Goal: Task Accomplishment & Management: Manage account settings

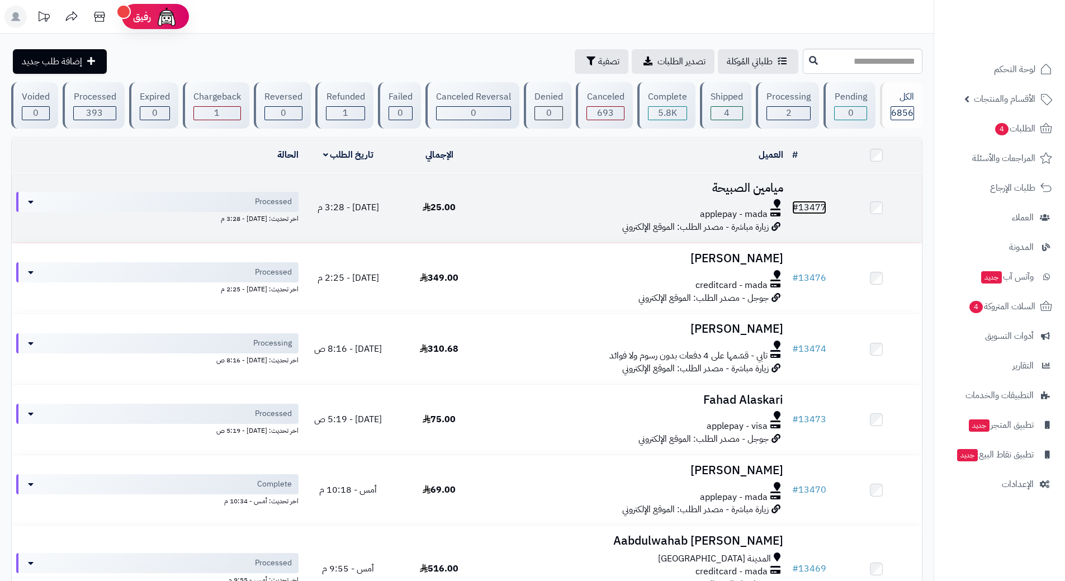
click at [819, 207] on link "# 13477" at bounding box center [809, 207] width 34 height 13
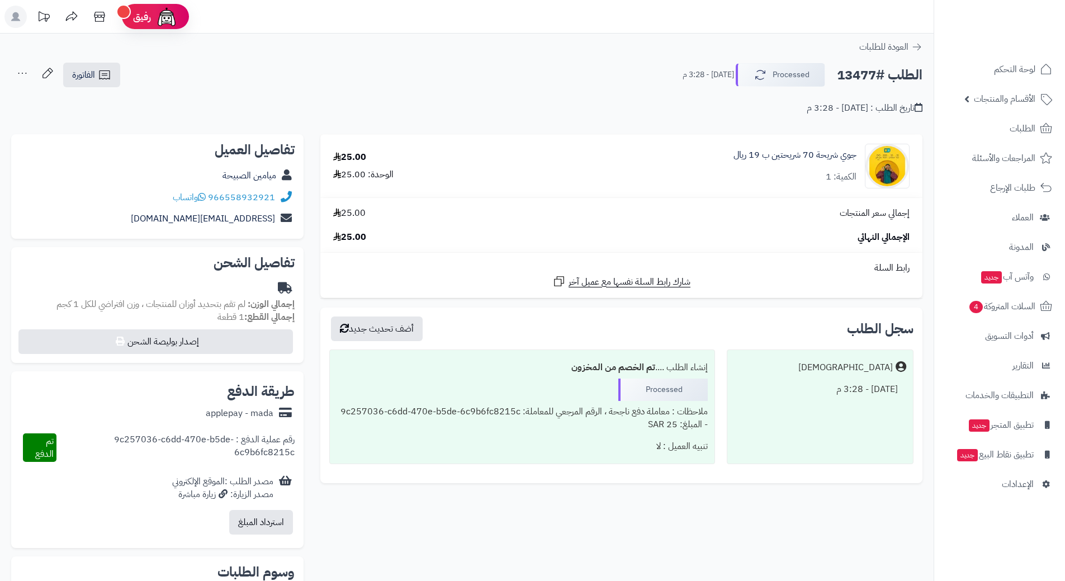
click at [865, 74] on h2 "الطلب #13477" at bounding box center [880, 75] width 86 height 23
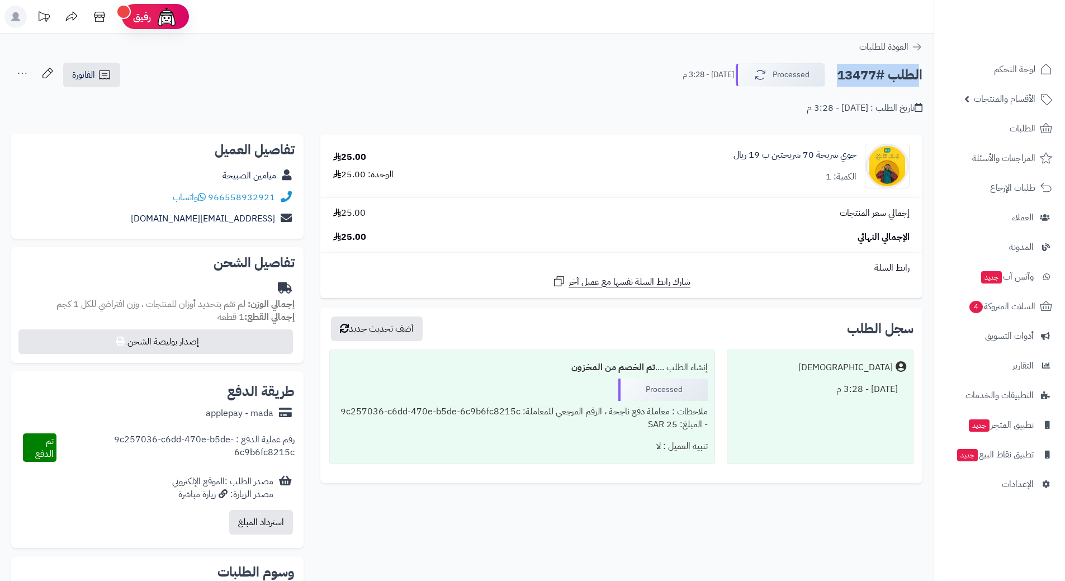
copy div "الطلب #13477 Processed"
click at [260, 193] on link "966558932921" at bounding box center [241, 197] width 67 height 13
click at [789, 153] on link "جوي شريحة 70 شريحتين ب 19 ريال" at bounding box center [794, 155] width 123 height 13
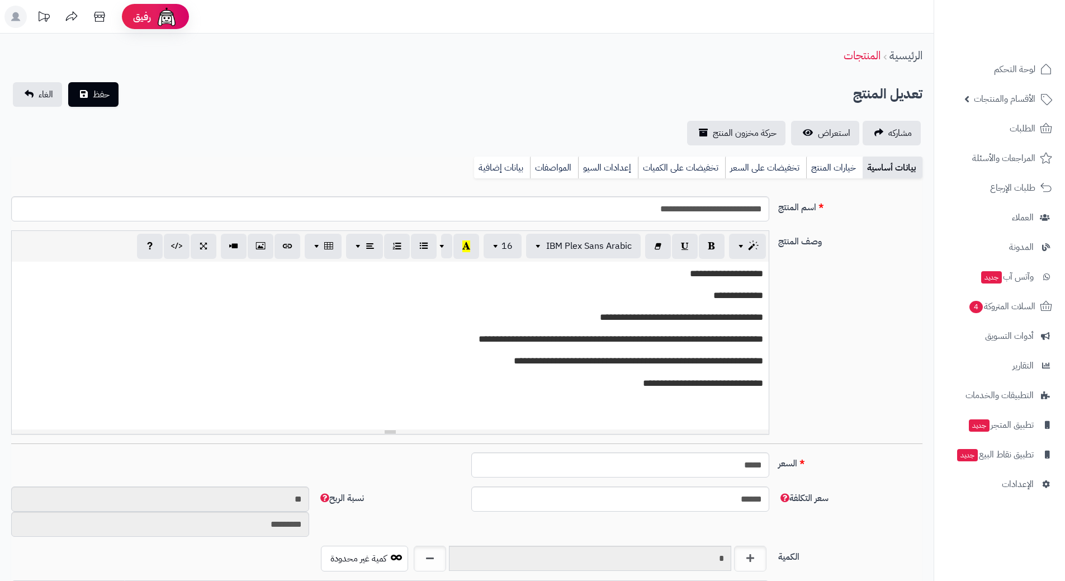
scroll to position [972, 0]
click at [711, 212] on input "**********" at bounding box center [390, 208] width 758 height 25
click at [711, 211] on input "**********" at bounding box center [390, 208] width 758 height 25
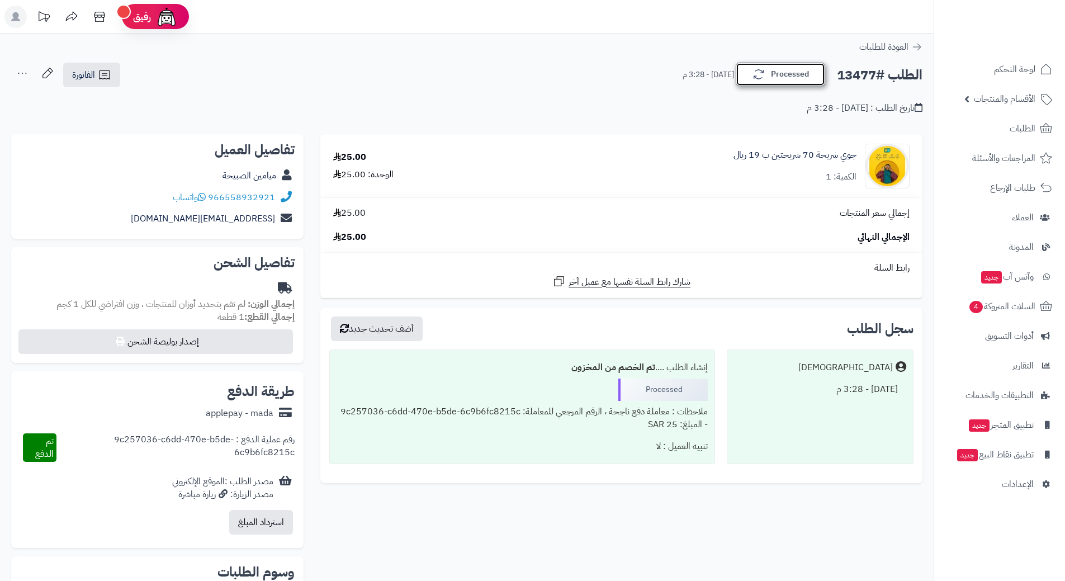
click at [756, 76] on icon "button" at bounding box center [758, 75] width 10 height 10
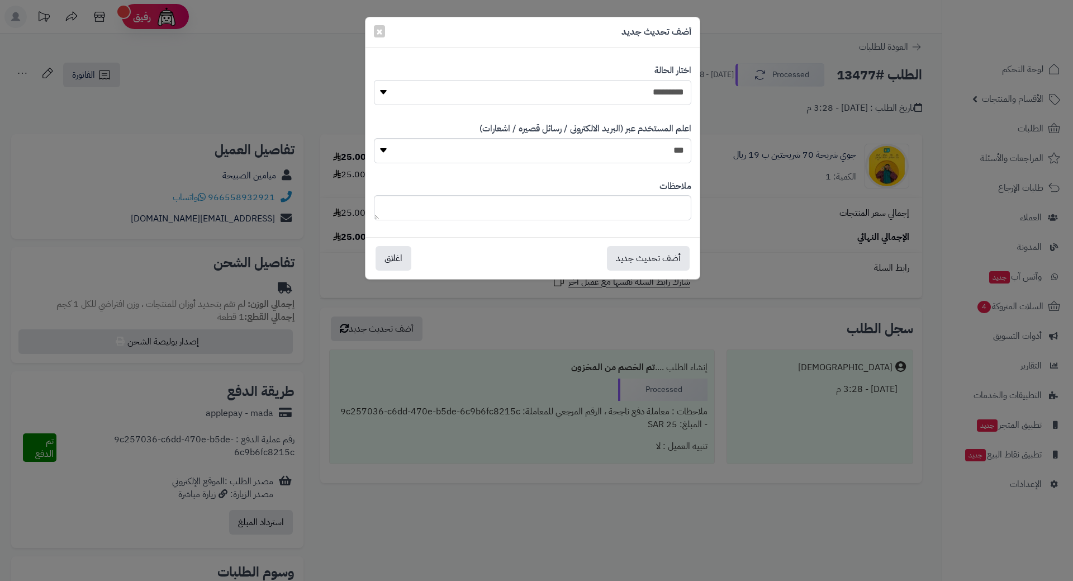
click at [672, 86] on select "**********" at bounding box center [532, 92] width 317 height 25
select select "*"
click at [374, 80] on select "**********" at bounding box center [532, 92] width 317 height 25
click at [648, 262] on button "أضف تحديث جديد" at bounding box center [648, 257] width 83 height 25
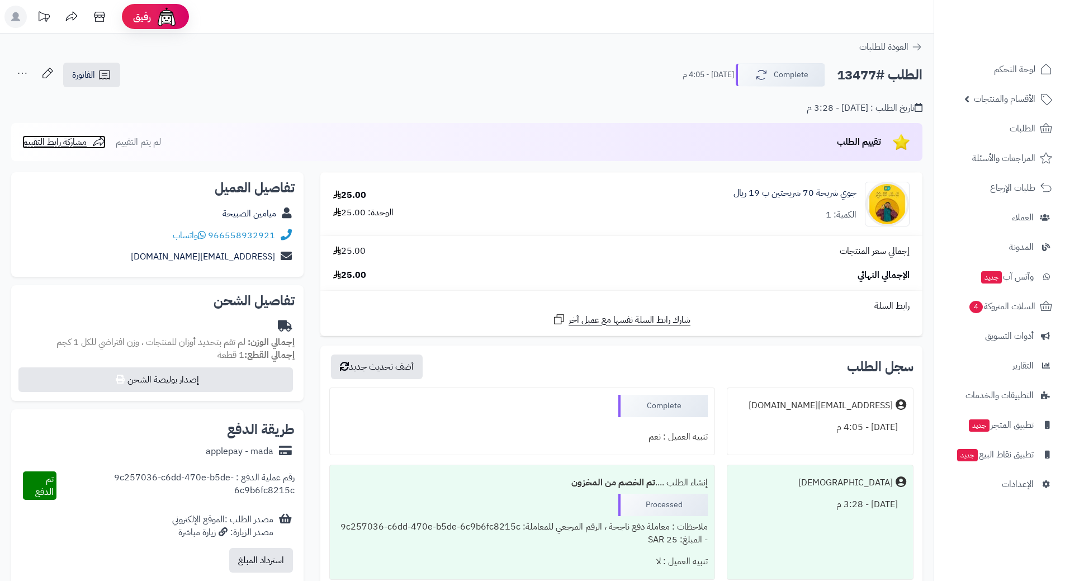
click at [60, 137] on span "مشاركة رابط التقييم" at bounding box center [54, 141] width 64 height 13
click at [1023, 130] on span "الطلبات" at bounding box center [1022, 129] width 26 height 16
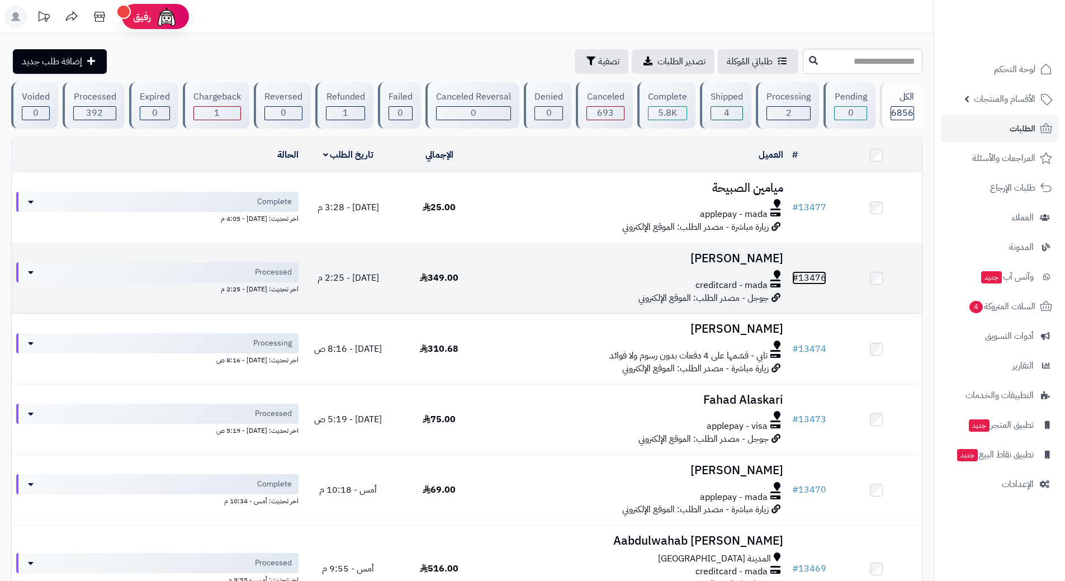
click at [813, 276] on link "# 13476" at bounding box center [809, 277] width 34 height 13
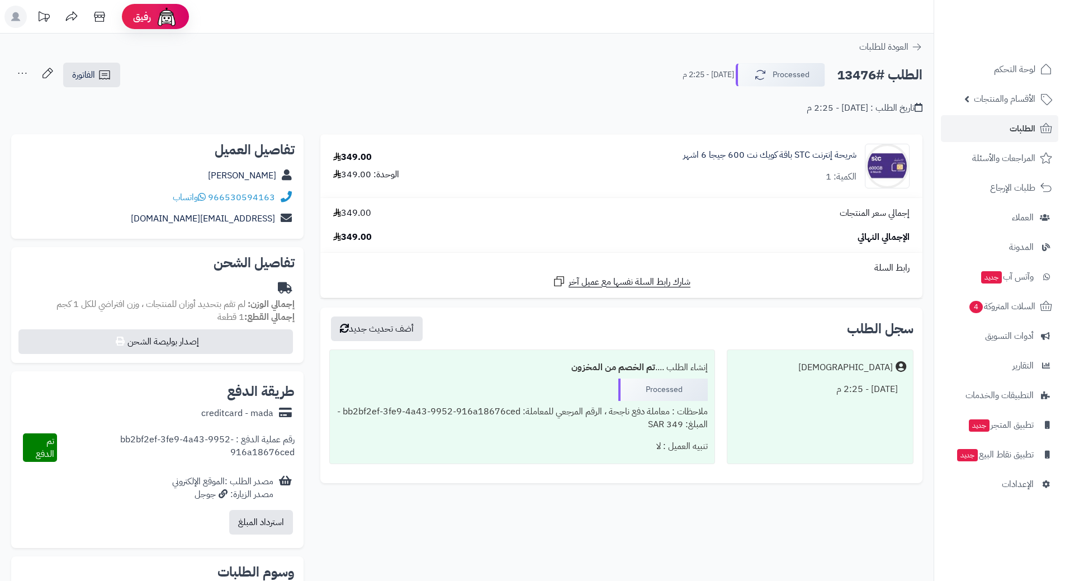
click at [861, 73] on h2 "الطلب #13476" at bounding box center [880, 75] width 86 height 23
copy div "الطلب #13476 Processed"
click at [267, 192] on link "966530594163" at bounding box center [241, 197] width 67 height 13
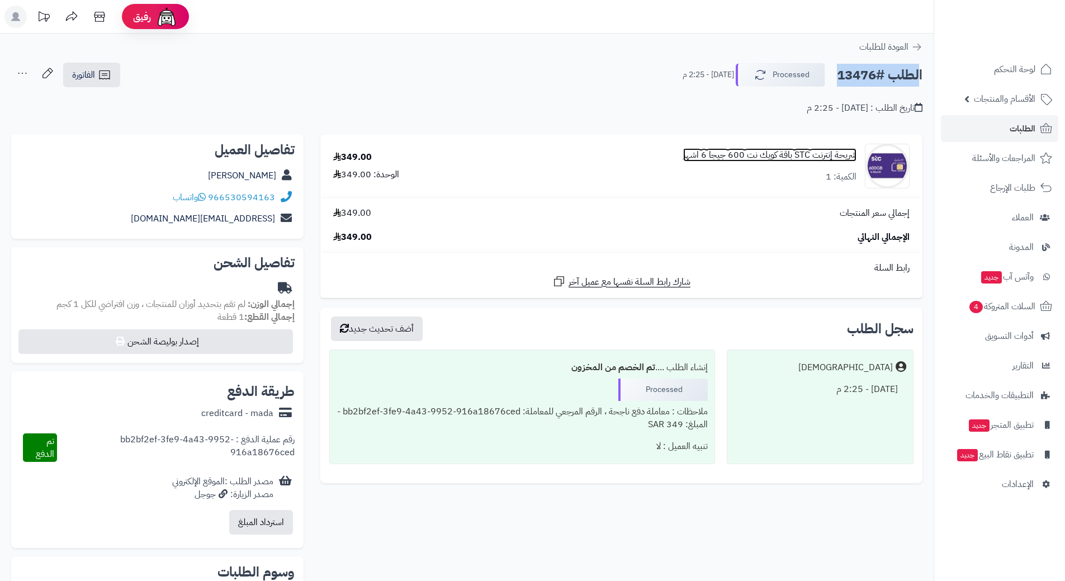
click at [775, 153] on link "شريحة إنترنت STC باقة كويك نت 600 جيجا 6 اشهر" at bounding box center [769, 155] width 173 height 13
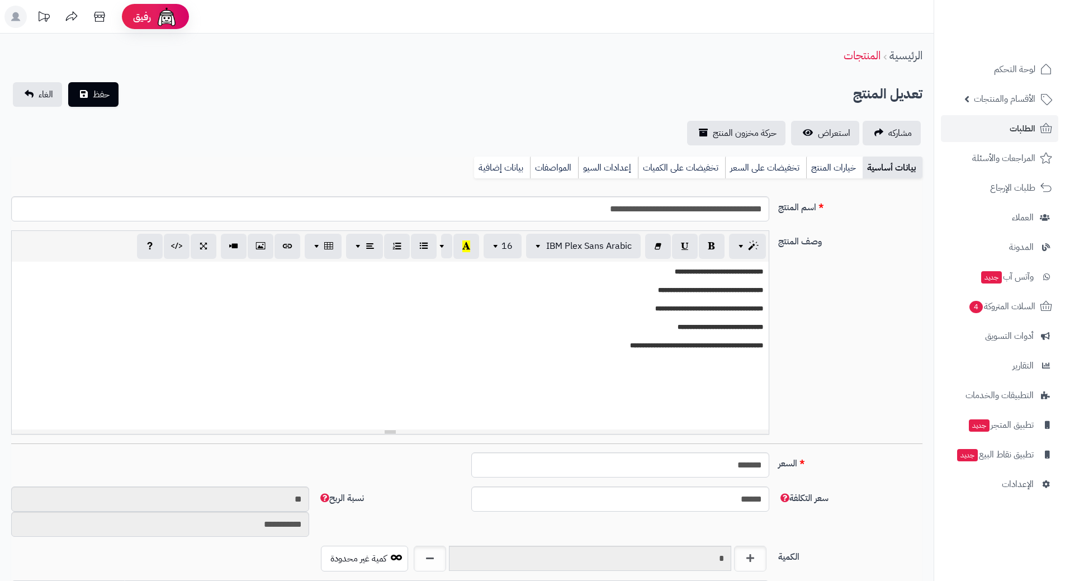
scroll to position [972, 0]
click at [714, 206] on input "**********" at bounding box center [390, 208] width 758 height 25
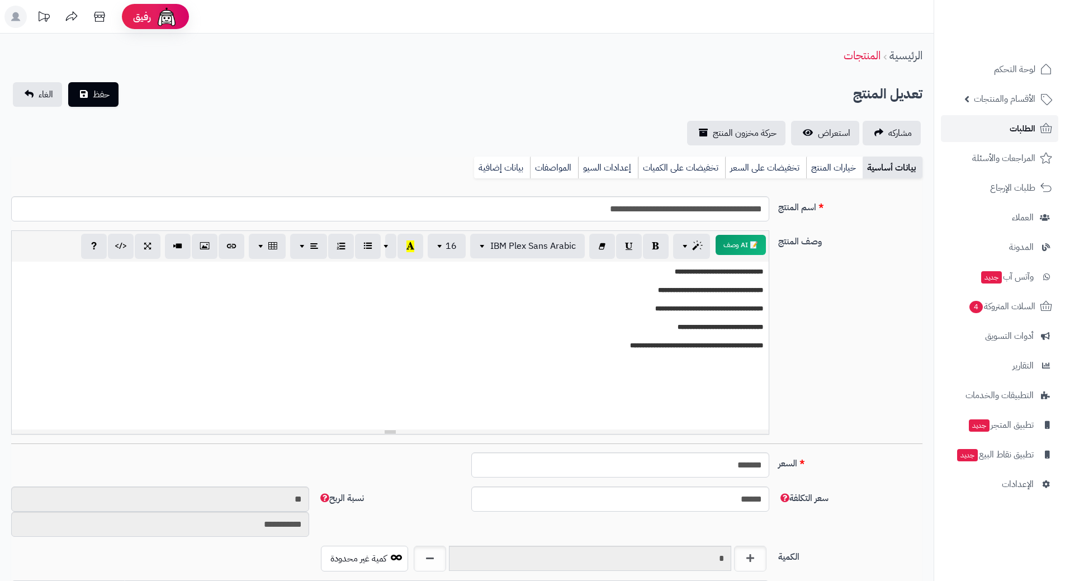
click at [1012, 125] on span "الطلبات" at bounding box center [1022, 129] width 26 height 16
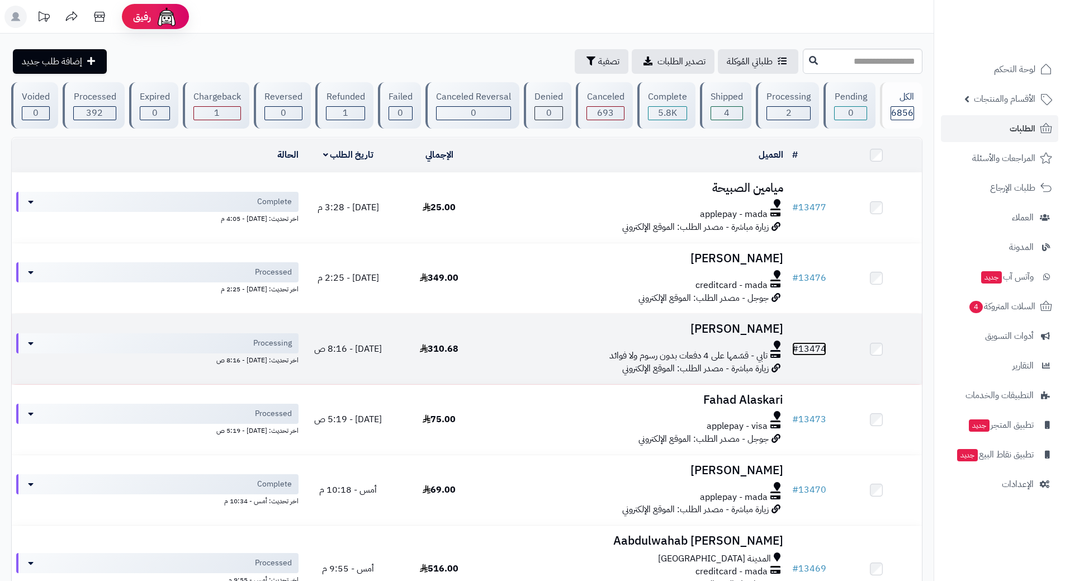
click at [824, 349] on link "# 13474" at bounding box center [809, 348] width 34 height 13
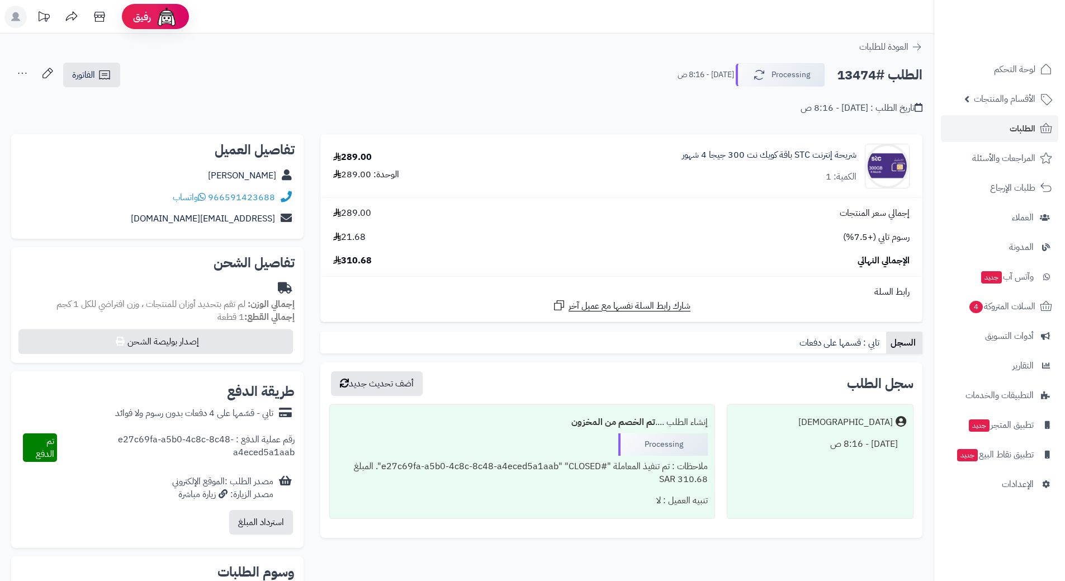
click at [876, 70] on h2 "الطلب #13474" at bounding box center [880, 75] width 86 height 23
copy div "الطلب #13474 Processing"
click at [253, 196] on link "966591423688" at bounding box center [241, 197] width 67 height 13
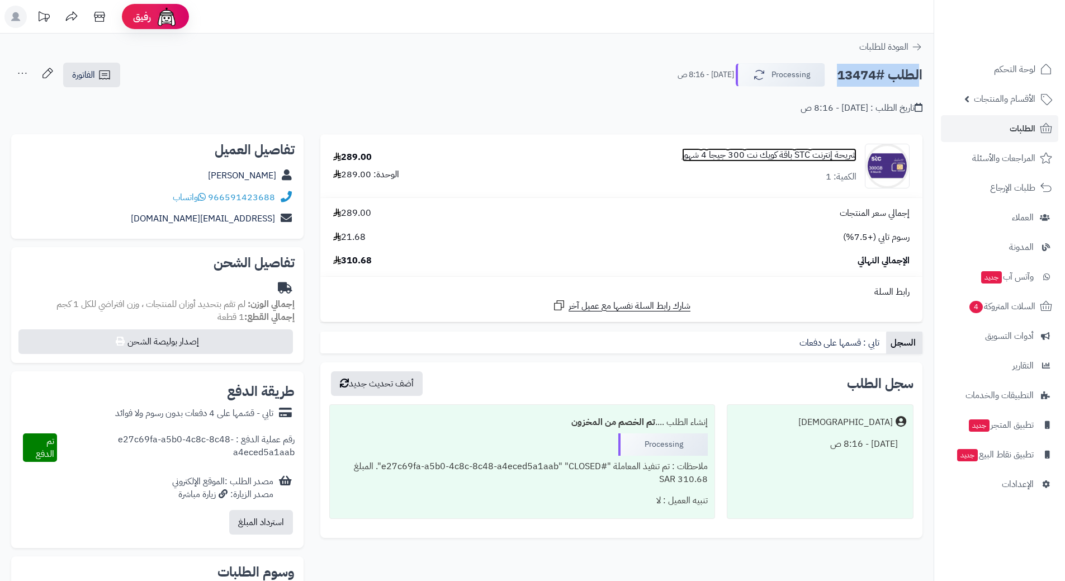
click at [794, 150] on link "شريحة إنترنت STC باقة كويك نت 300 جيجا 4 شهور" at bounding box center [769, 155] width 174 height 13
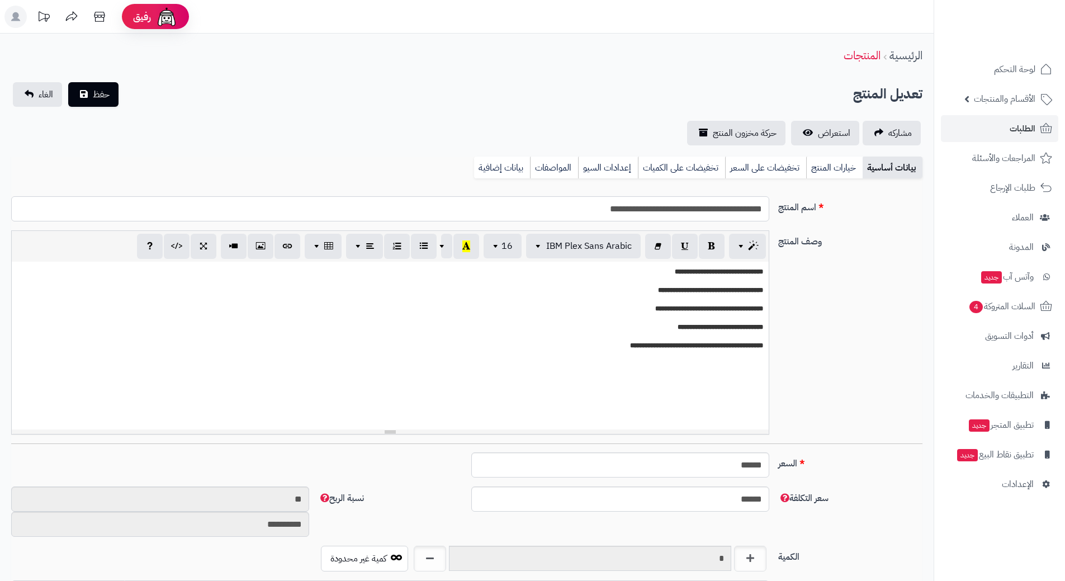
scroll to position [986, 0]
drag, startPoint x: 0, startPoint y: 0, endPoint x: 717, endPoint y: 214, distance: 748.3
click at [717, 214] on input "**********" at bounding box center [390, 208] width 758 height 25
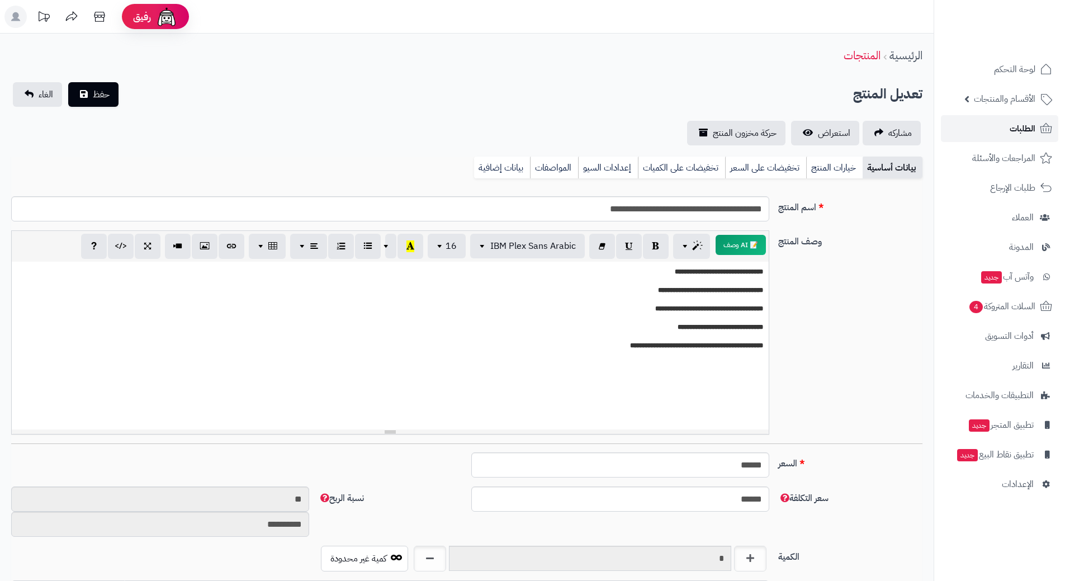
click at [1014, 127] on span "الطلبات" at bounding box center [1022, 129] width 26 height 16
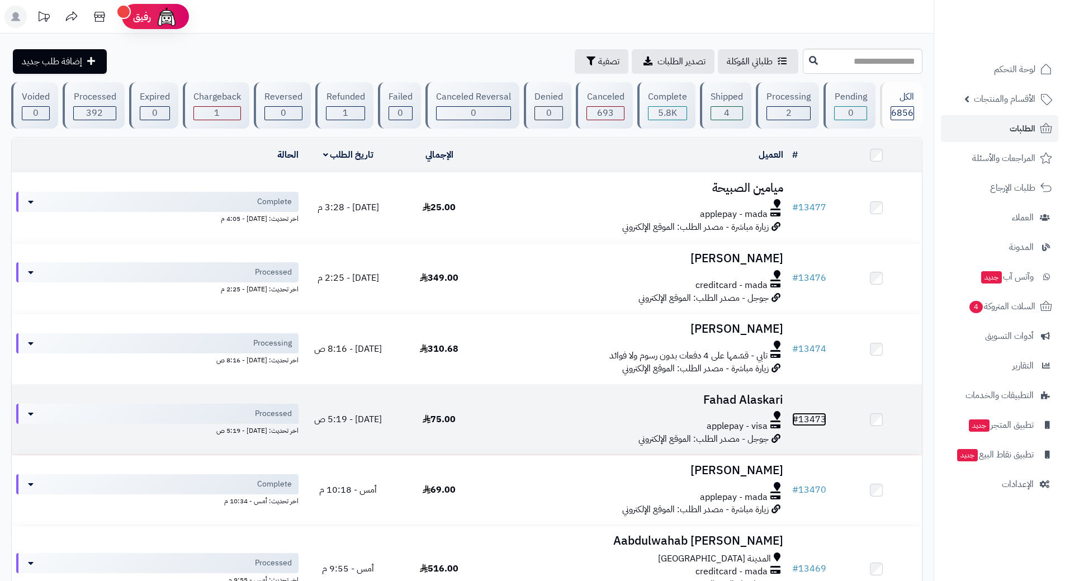
click at [814, 412] on link "# 13473" at bounding box center [809, 418] width 34 height 13
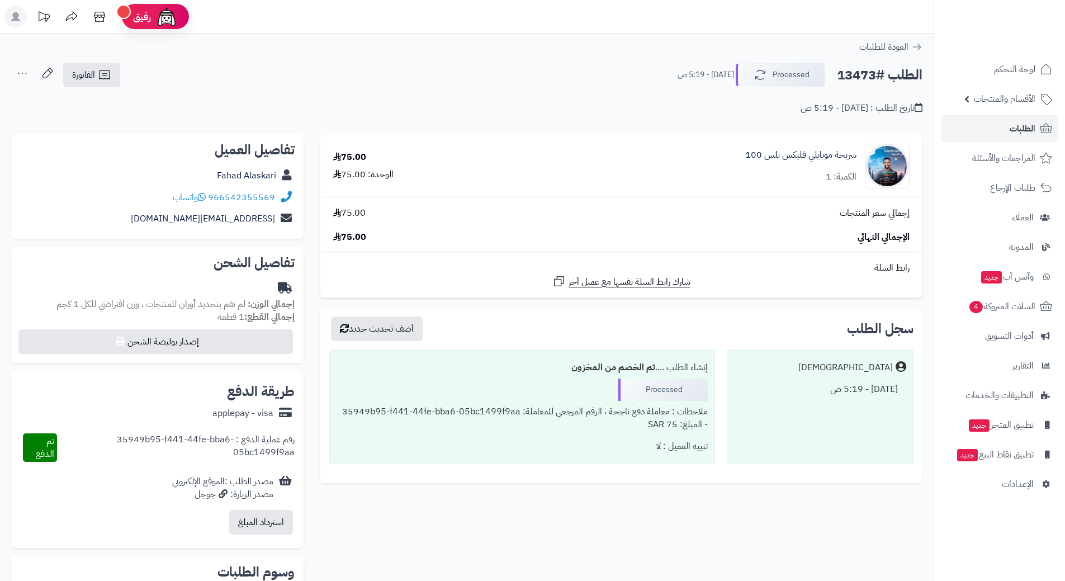
click at [876, 74] on h2 "الطلب #13473" at bounding box center [880, 75] width 86 height 23
copy div "الطلب #13473 Processed"
click at [244, 197] on link "966542355569" at bounding box center [241, 197] width 67 height 13
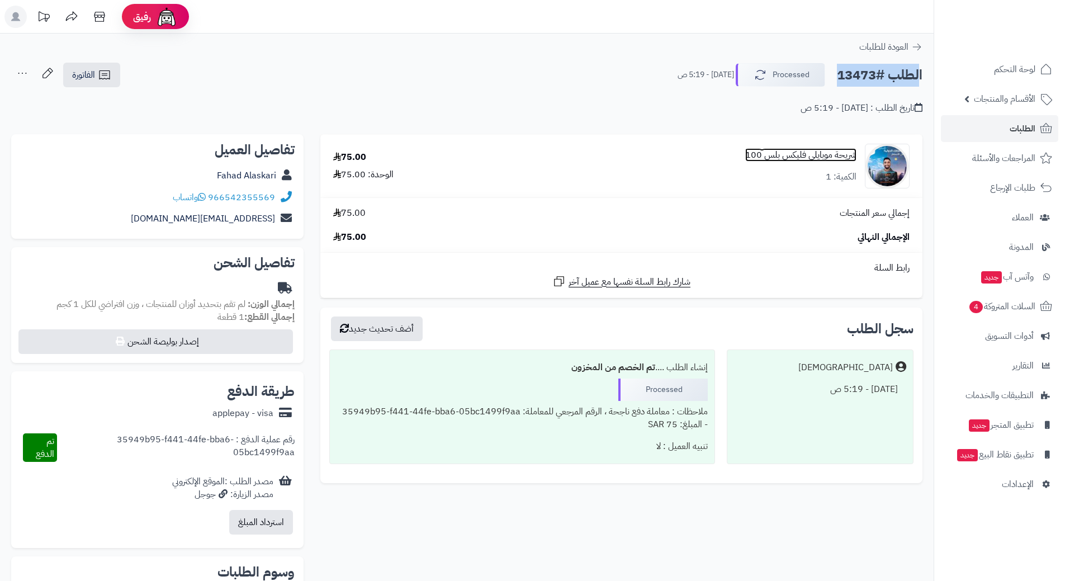
click at [815, 155] on link "شريحة موبايلي فليكس بلس 100" at bounding box center [800, 155] width 111 height 13
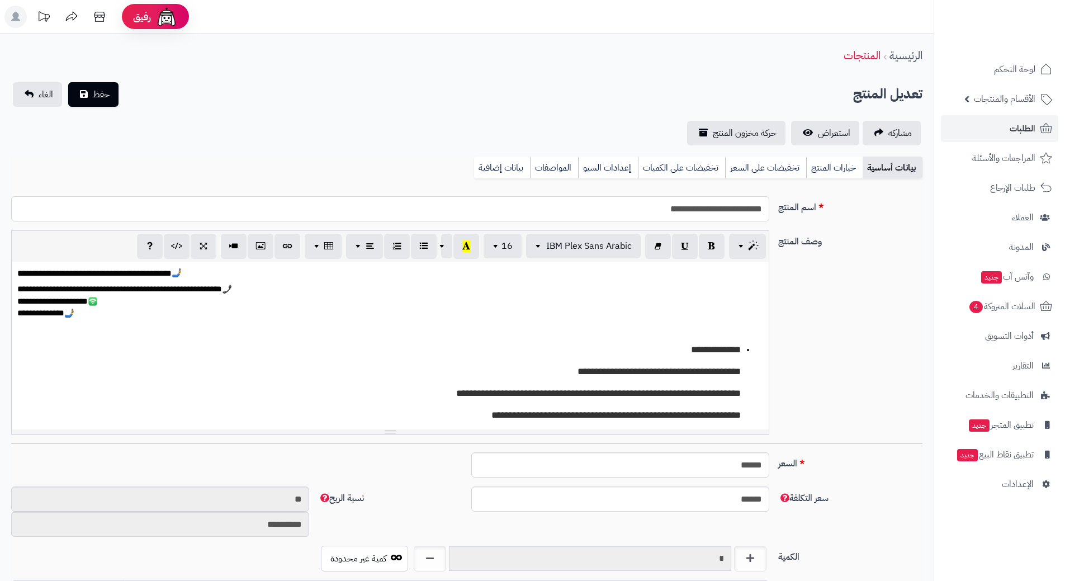
drag, startPoint x: 0, startPoint y: 0, endPoint x: 725, endPoint y: 205, distance: 753.1
click at [725, 205] on input "**********" at bounding box center [390, 208] width 758 height 25
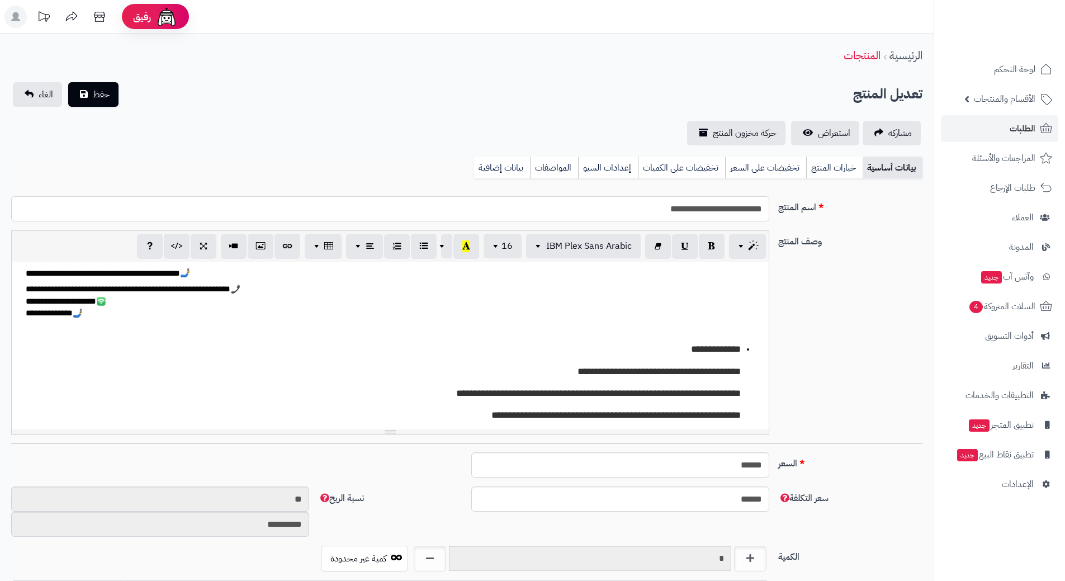
click at [726, 205] on input "**********" at bounding box center [390, 208] width 758 height 25
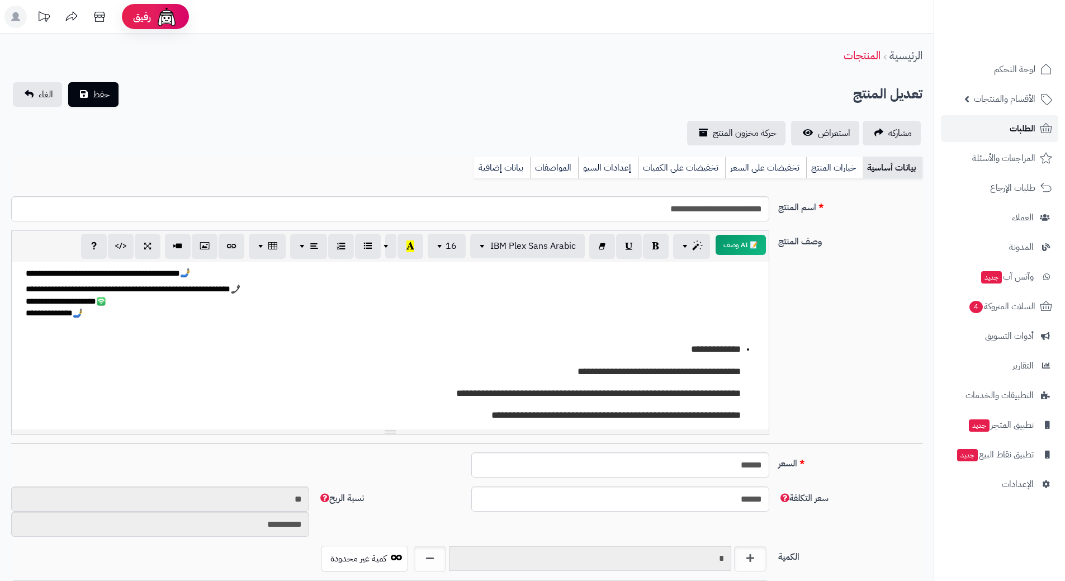
click at [967, 122] on link "الطلبات" at bounding box center [999, 128] width 117 height 27
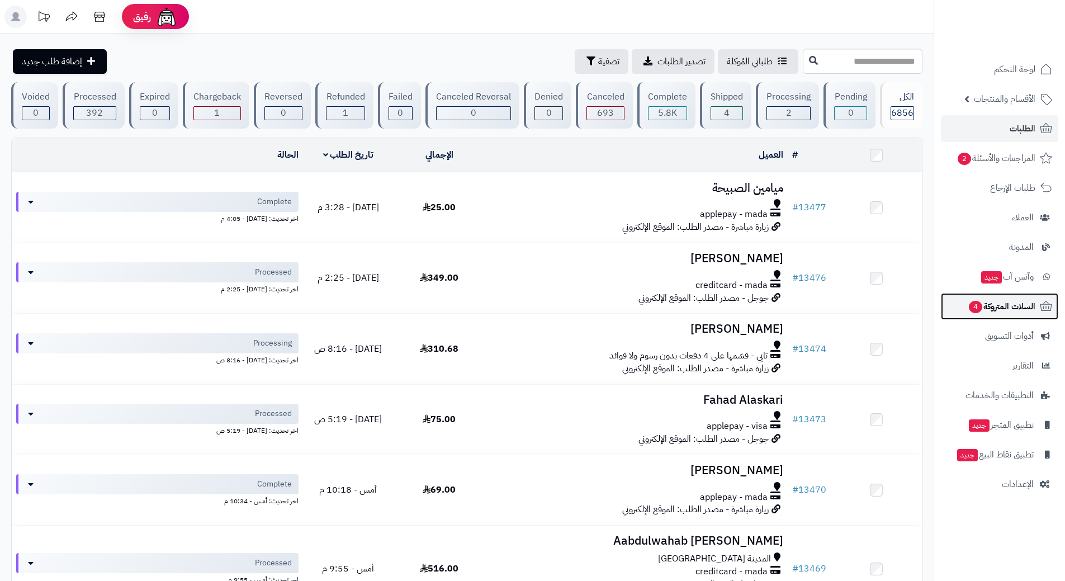
click at [963, 306] on link "السلات المتروكة 4" at bounding box center [999, 306] width 117 height 27
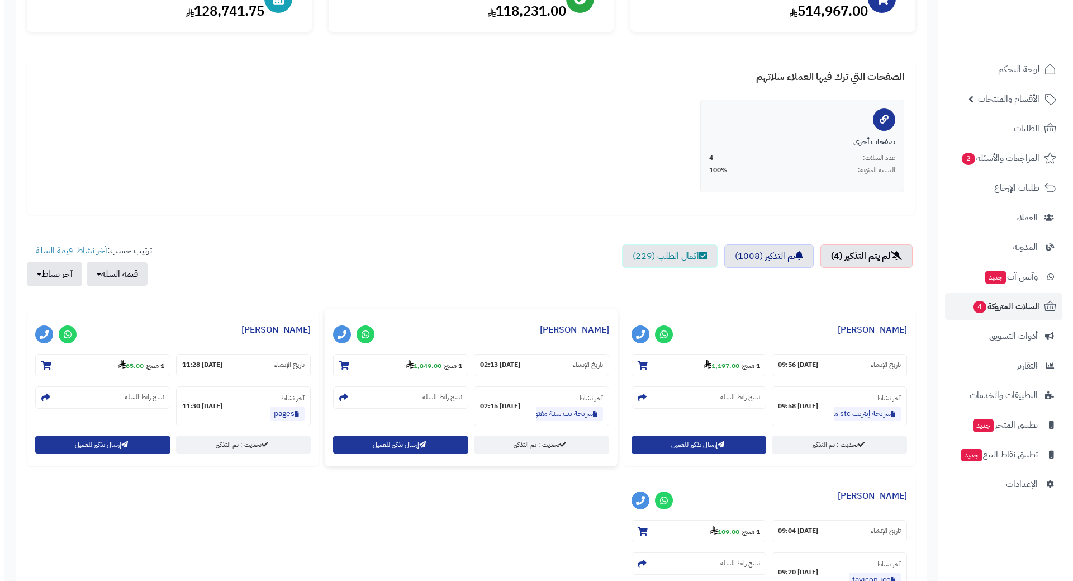
scroll to position [279, 0]
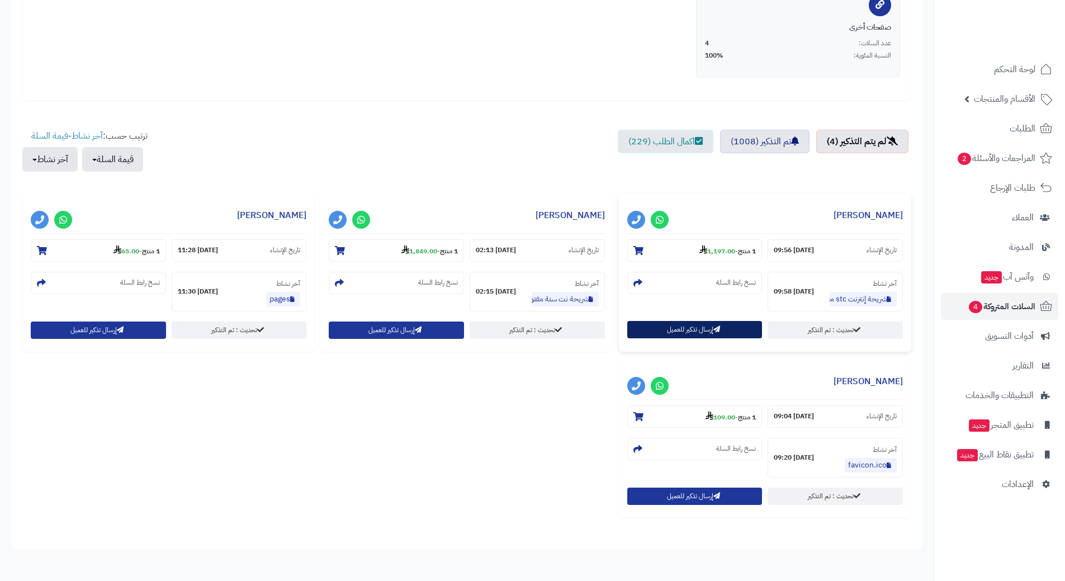
click at [648, 329] on button "إرسال تذكير للعميل" at bounding box center [694, 329] width 135 height 17
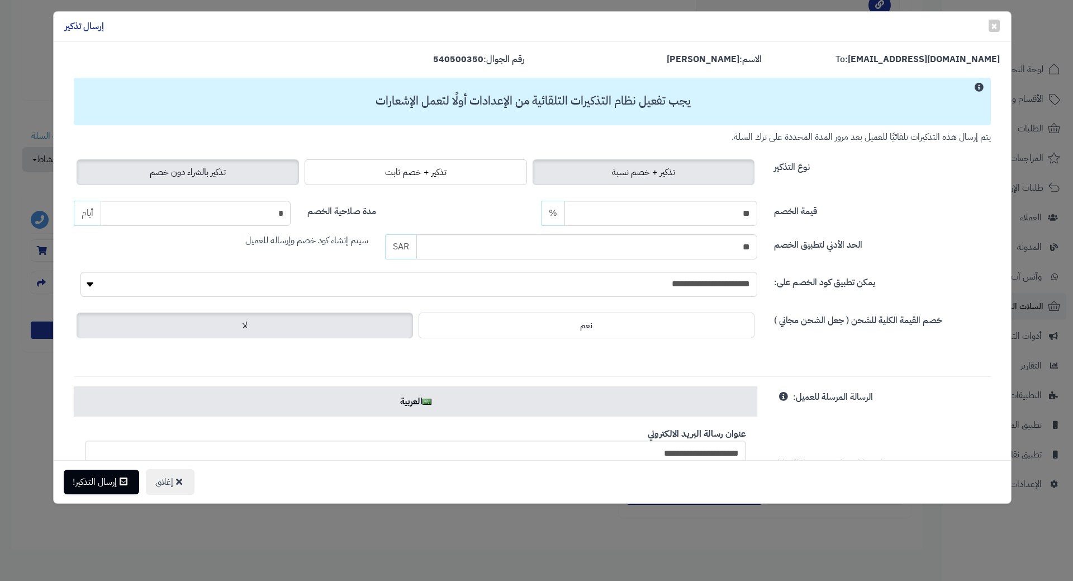
click at [219, 173] on span "تذكير بالشراء دون خصم" at bounding box center [188, 171] width 76 height 13
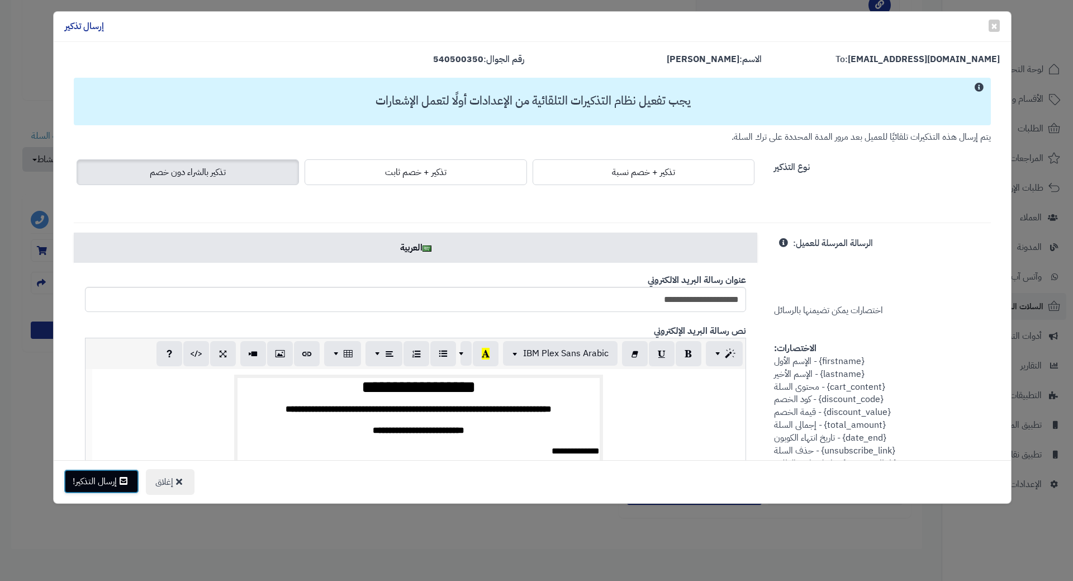
click at [111, 476] on button "إرسال التذكير!" at bounding box center [101, 481] width 75 height 25
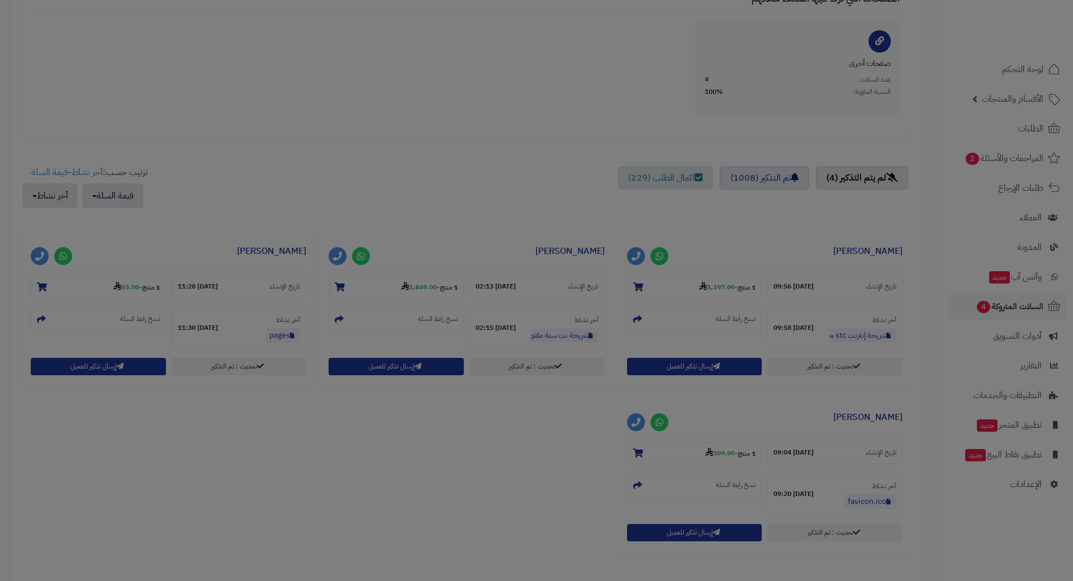
scroll to position [316, 0]
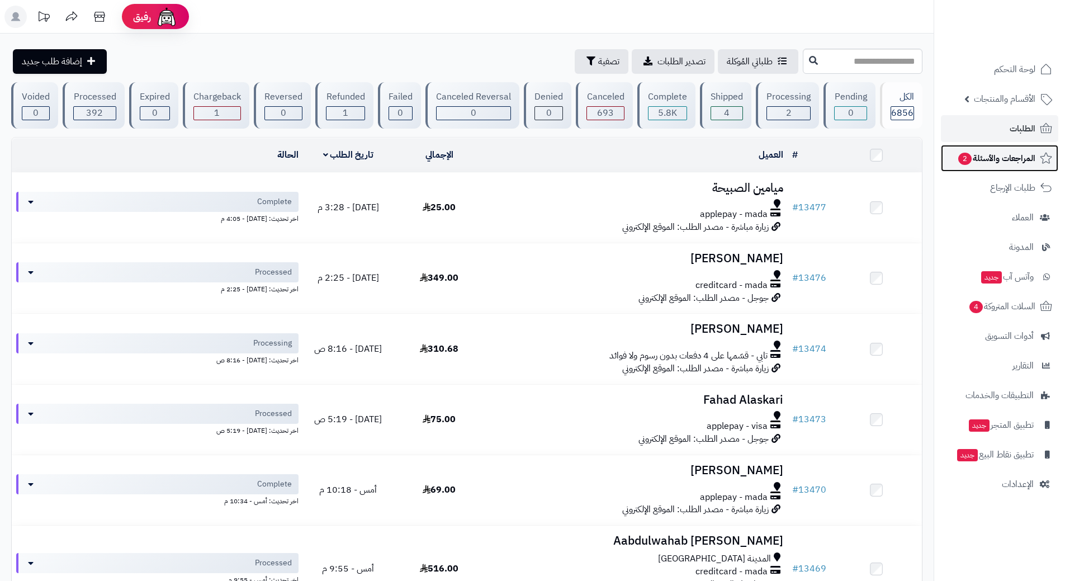
click at [981, 153] on span "المراجعات والأسئلة 2" at bounding box center [996, 158] width 78 height 16
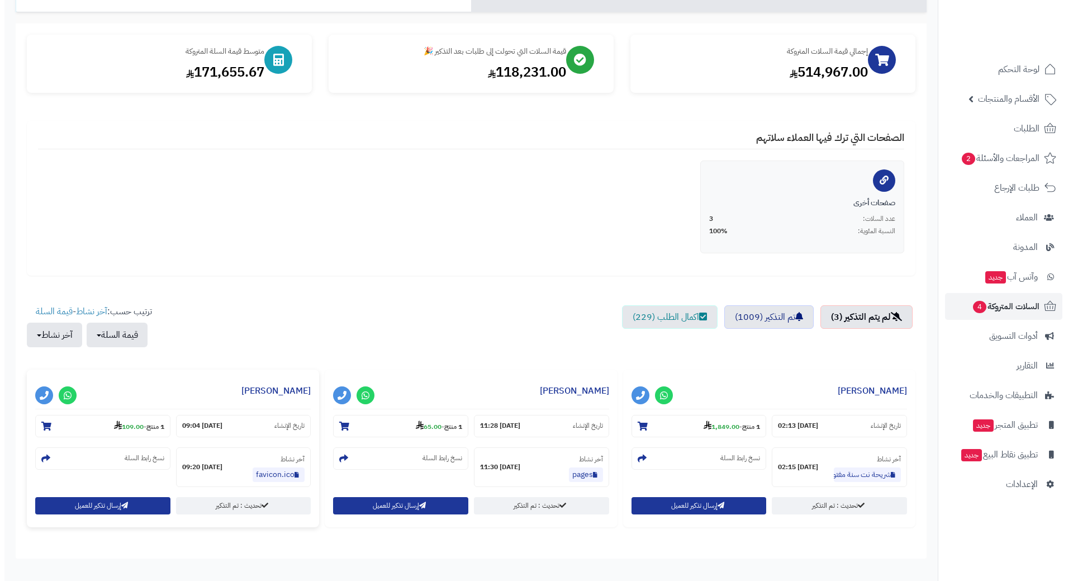
scroll to position [169, 0]
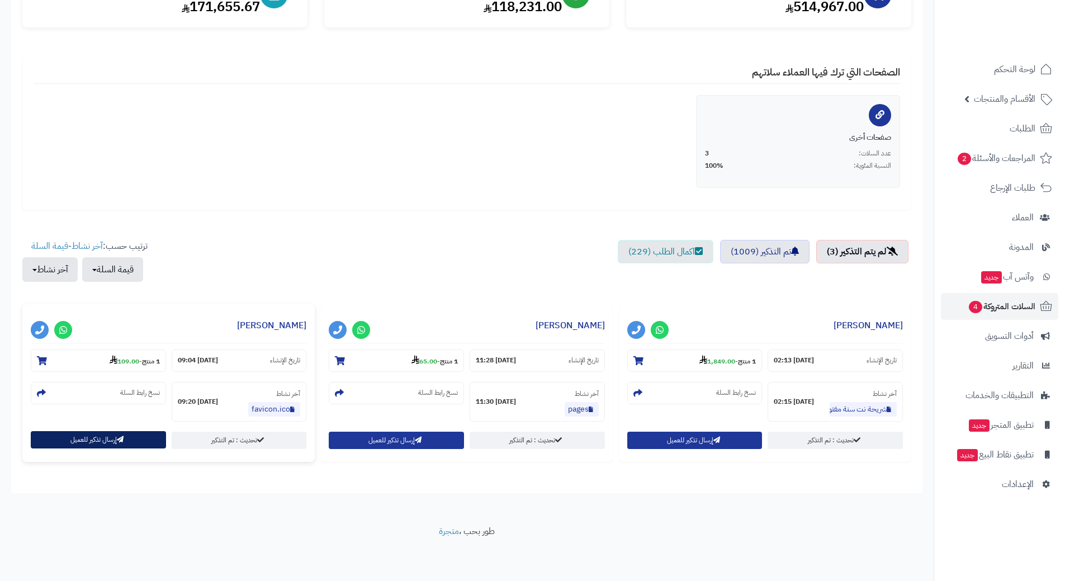
click at [117, 447] on button "إرسال تذكير للعميل" at bounding box center [98, 439] width 135 height 17
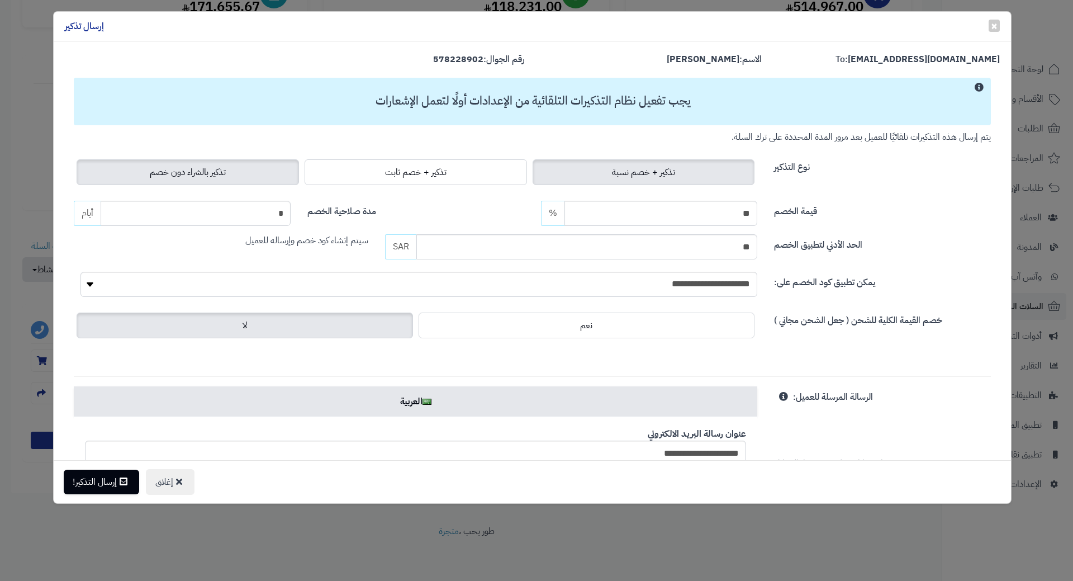
drag, startPoint x: 217, startPoint y: 173, endPoint x: 211, endPoint y: 177, distance: 6.8
click at [217, 173] on span "تذكير بالشراء دون خصم" at bounding box center [188, 171] width 76 height 13
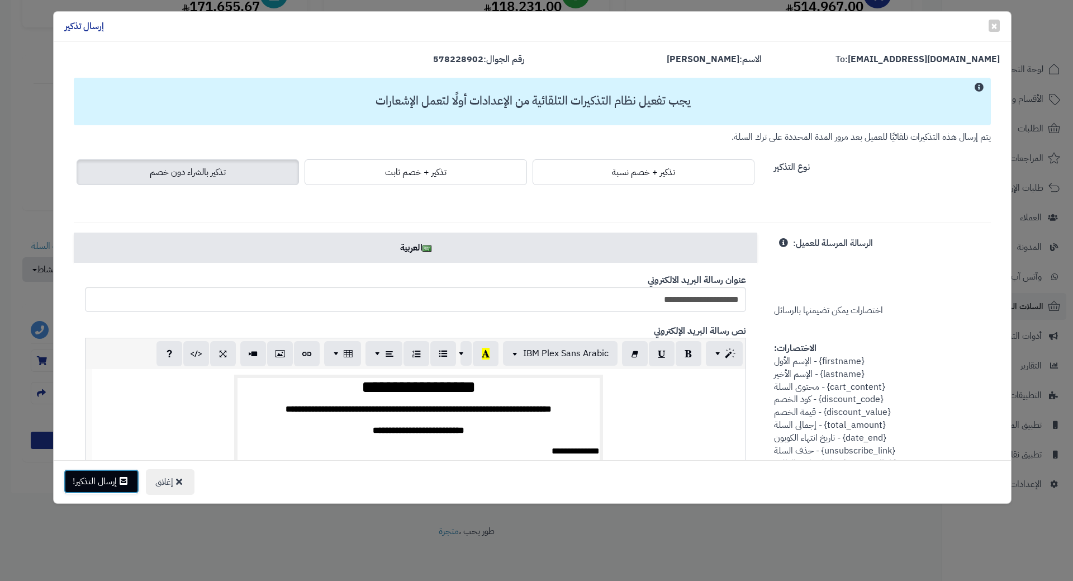
click at [83, 474] on button "إرسال التذكير!" at bounding box center [101, 481] width 75 height 25
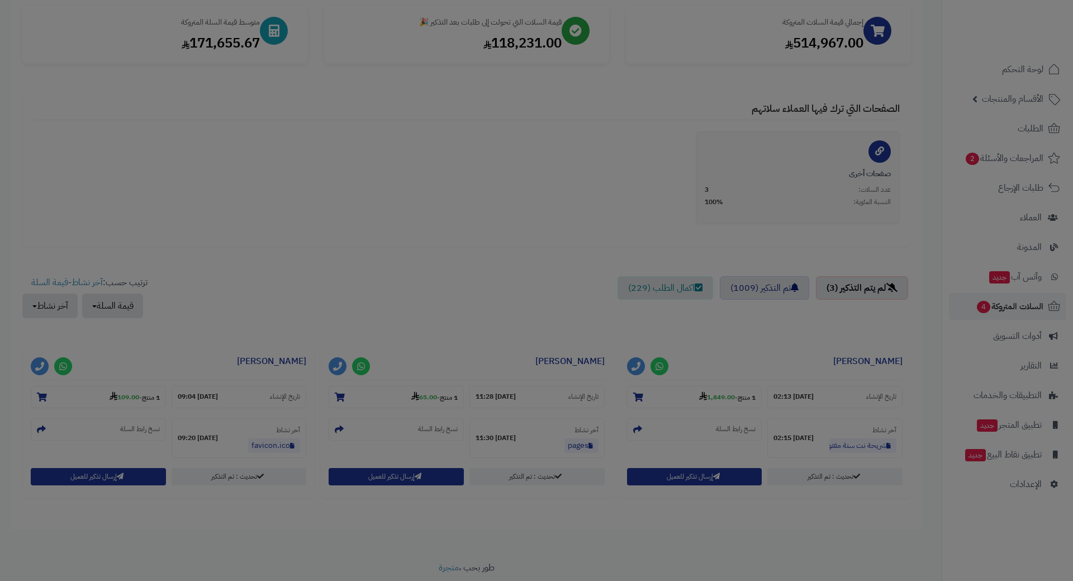
scroll to position [206, 0]
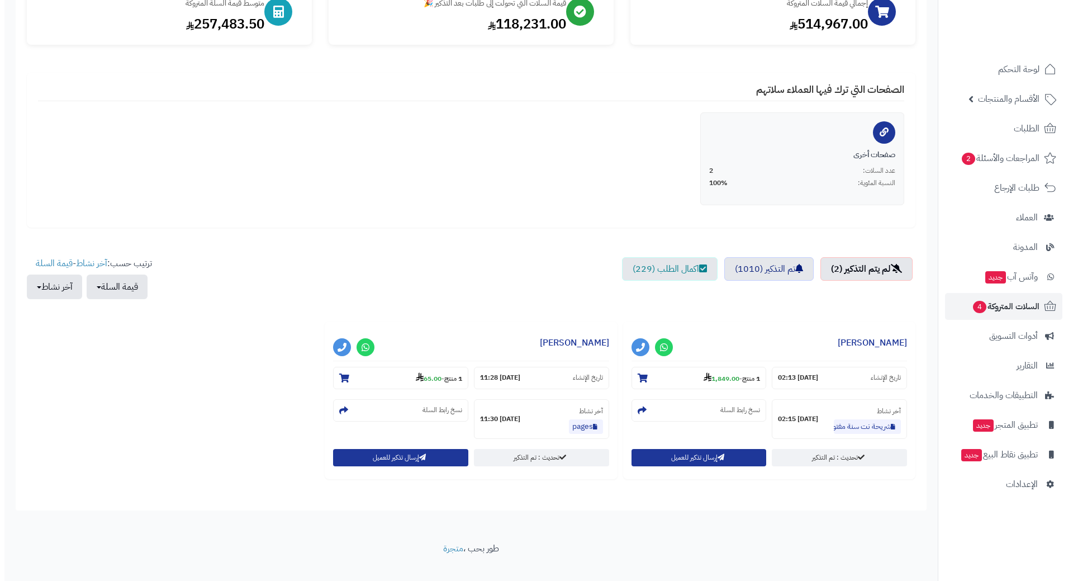
scroll to position [169, 0]
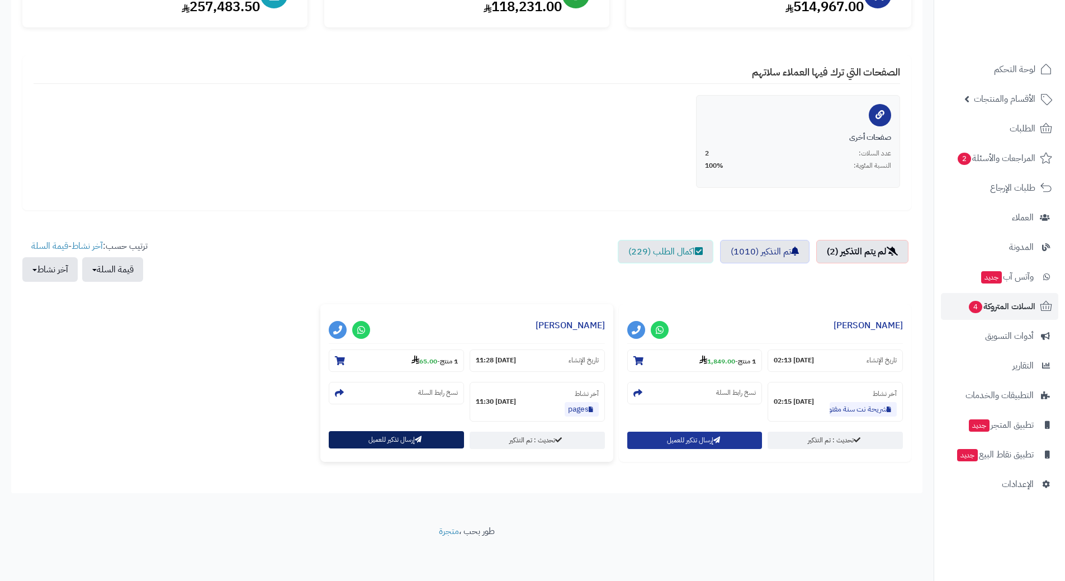
click at [364, 447] on button "إرسال تذكير للعميل" at bounding box center [396, 439] width 135 height 17
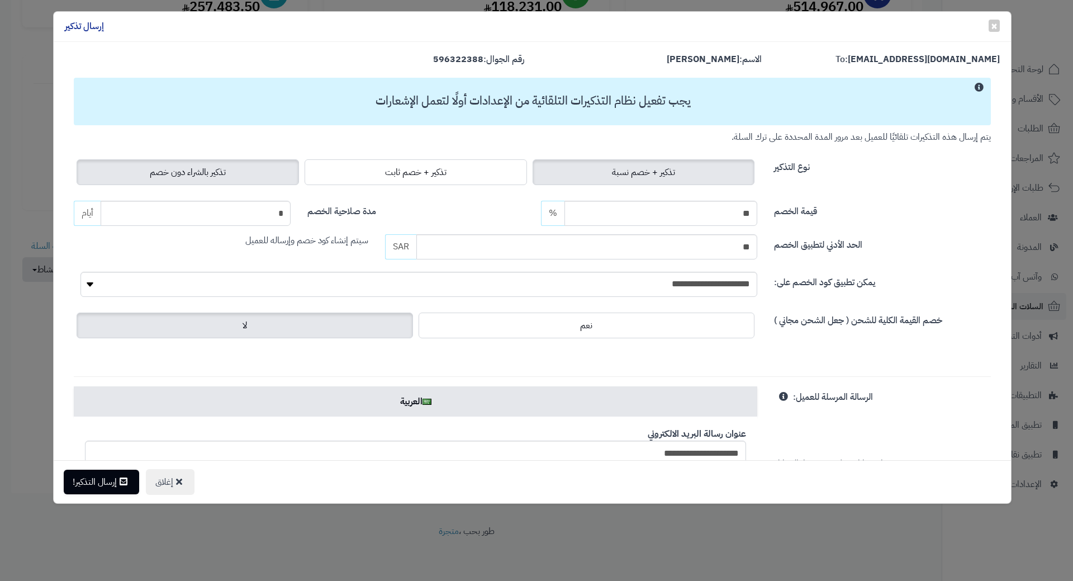
click at [254, 173] on label "تذكير بالشراء دون خصم" at bounding box center [188, 172] width 222 height 26
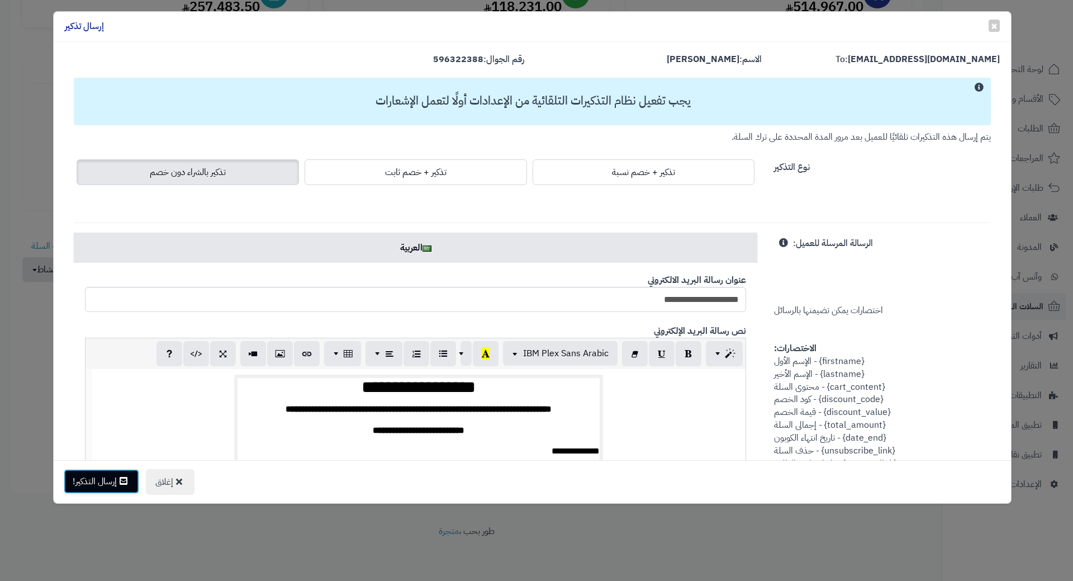
click at [124, 479] on icon at bounding box center [124, 480] width 8 height 9
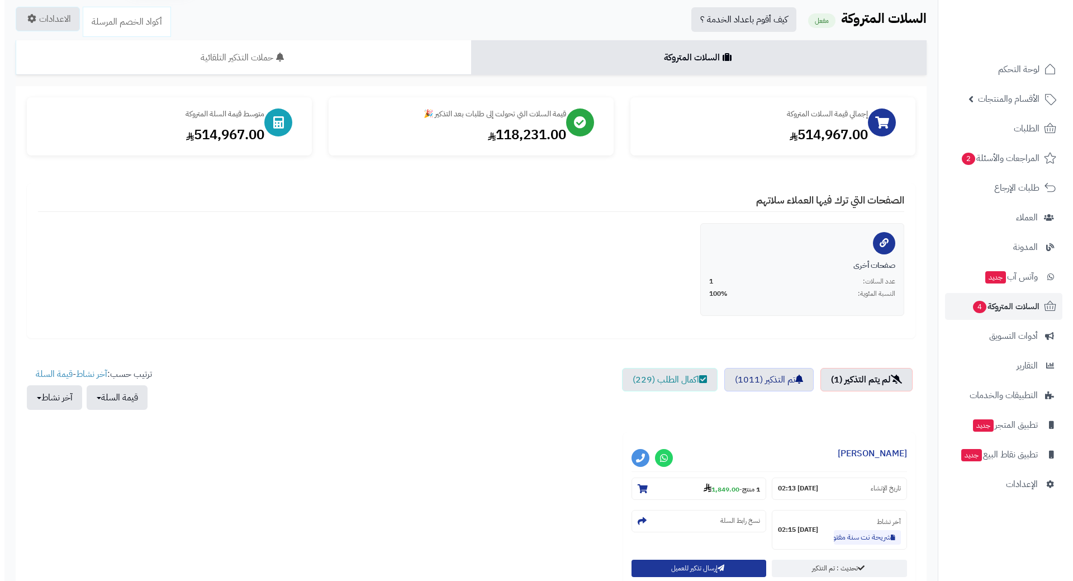
scroll to position [169, 0]
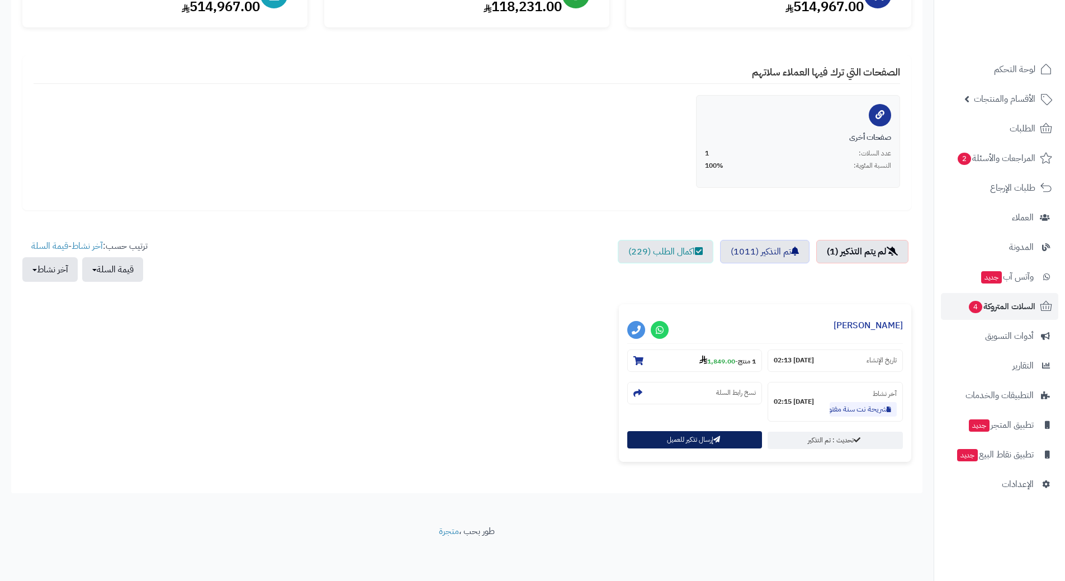
click at [674, 438] on button "إرسال تذكير للعميل" at bounding box center [694, 439] width 135 height 17
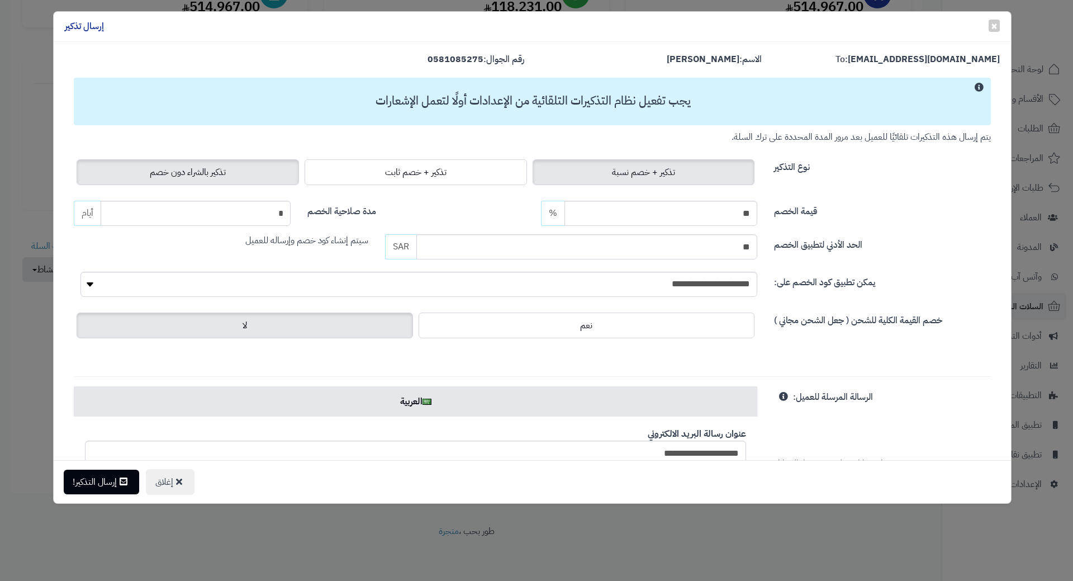
click at [279, 173] on label "تذكير بالشراء دون خصم" at bounding box center [188, 172] width 222 height 26
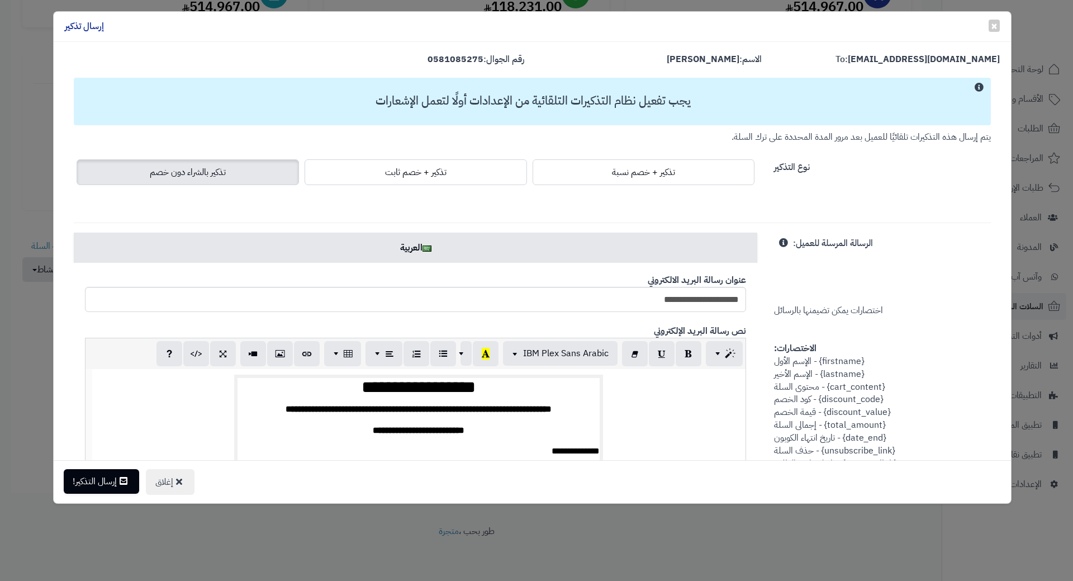
click at [100, 494] on div "إغلاق إرسال التذكير!" at bounding box center [532, 481] width 957 height 43
click at [100, 487] on button "إرسال التذكير!" at bounding box center [101, 481] width 75 height 25
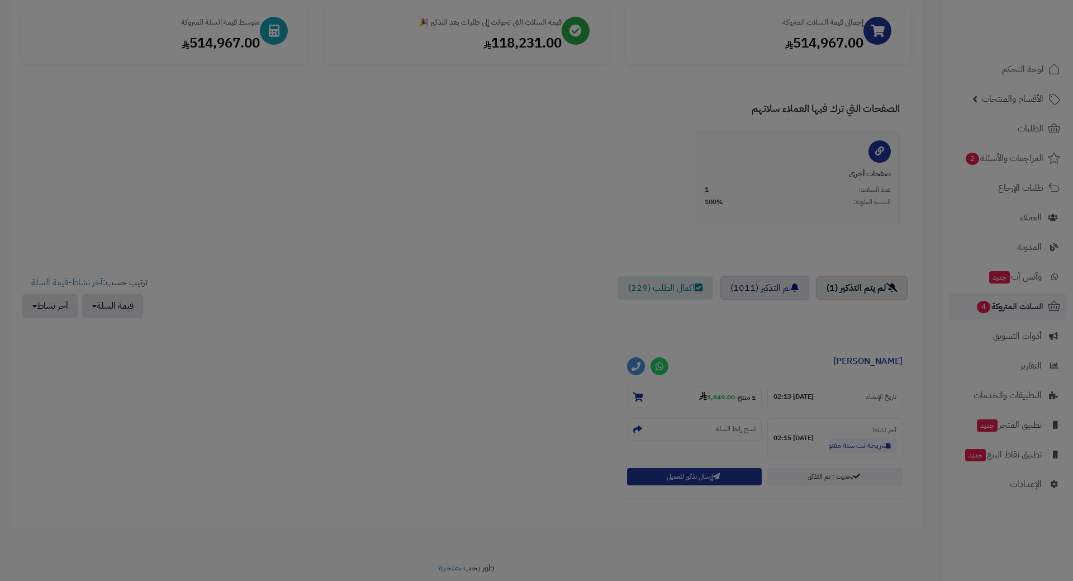
scroll to position [206, 0]
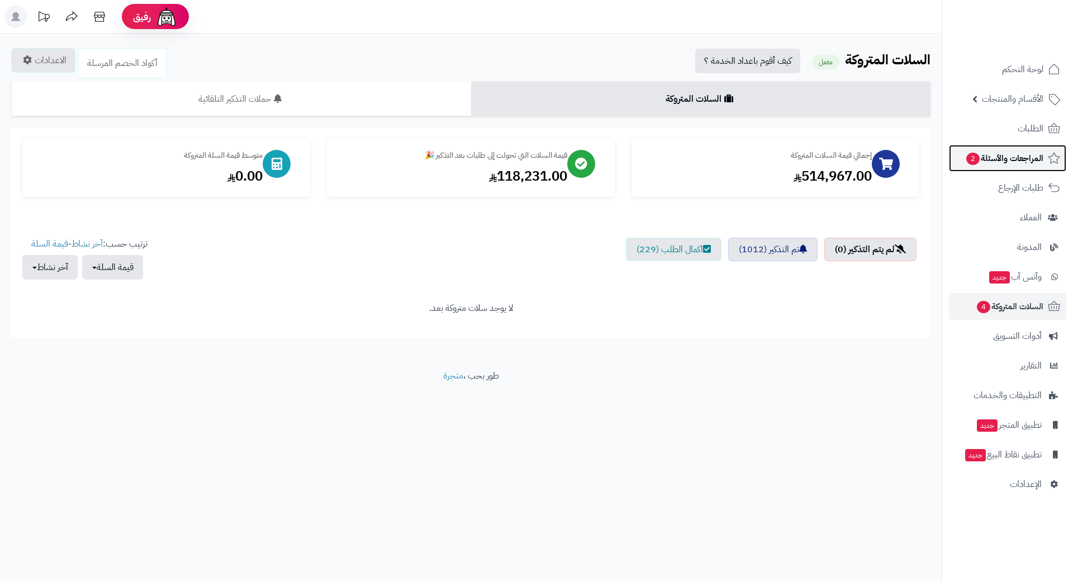
click at [976, 156] on span "2" at bounding box center [973, 159] width 14 height 13
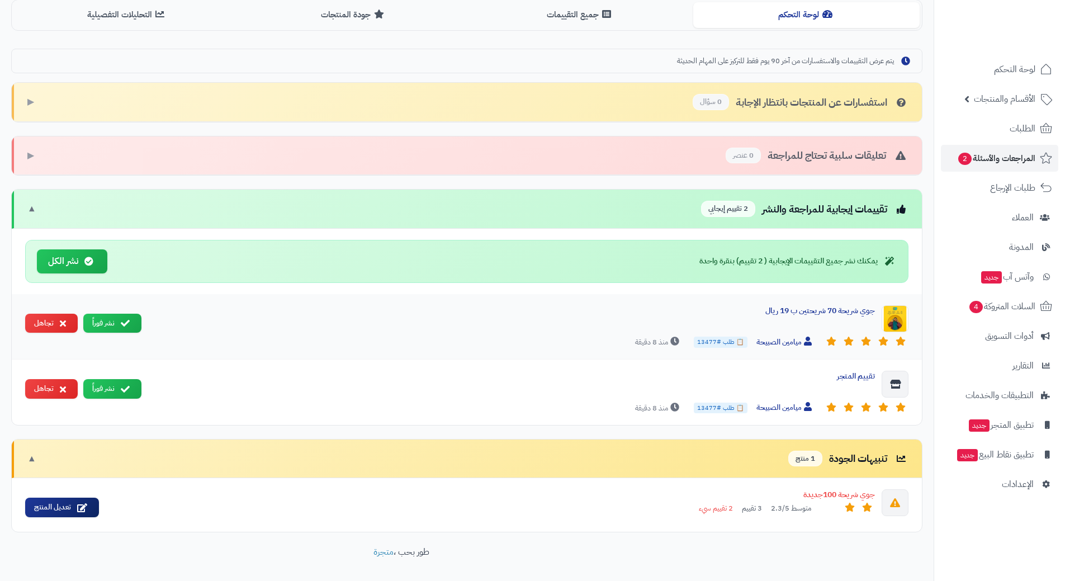
scroll to position [279, 0]
drag, startPoint x: 86, startPoint y: 260, endPoint x: 479, endPoint y: 44, distance: 449.2
click at [86, 260] on icon at bounding box center [88, 260] width 9 height 9
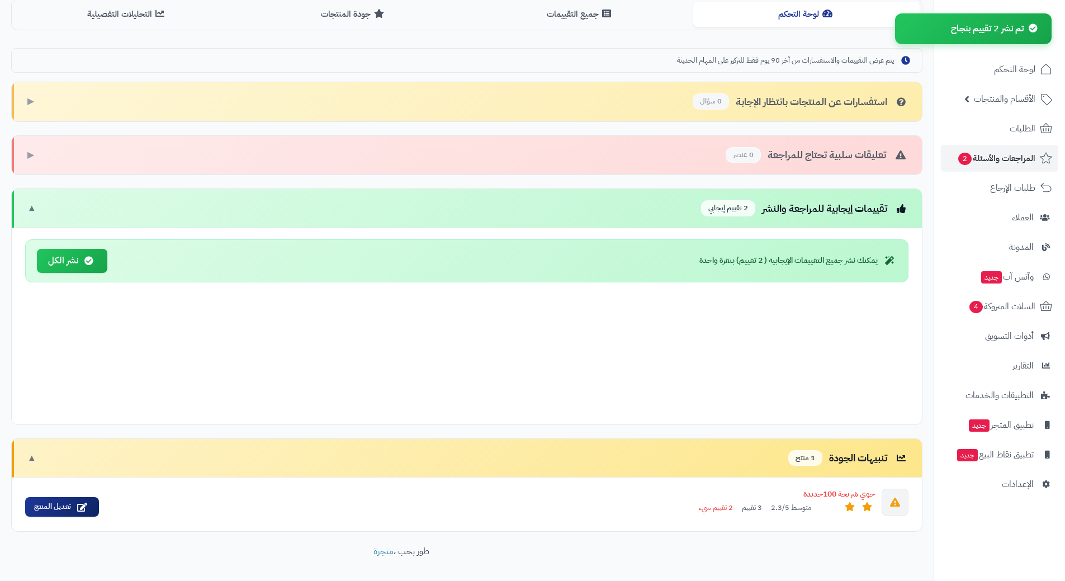
scroll to position [191, 0]
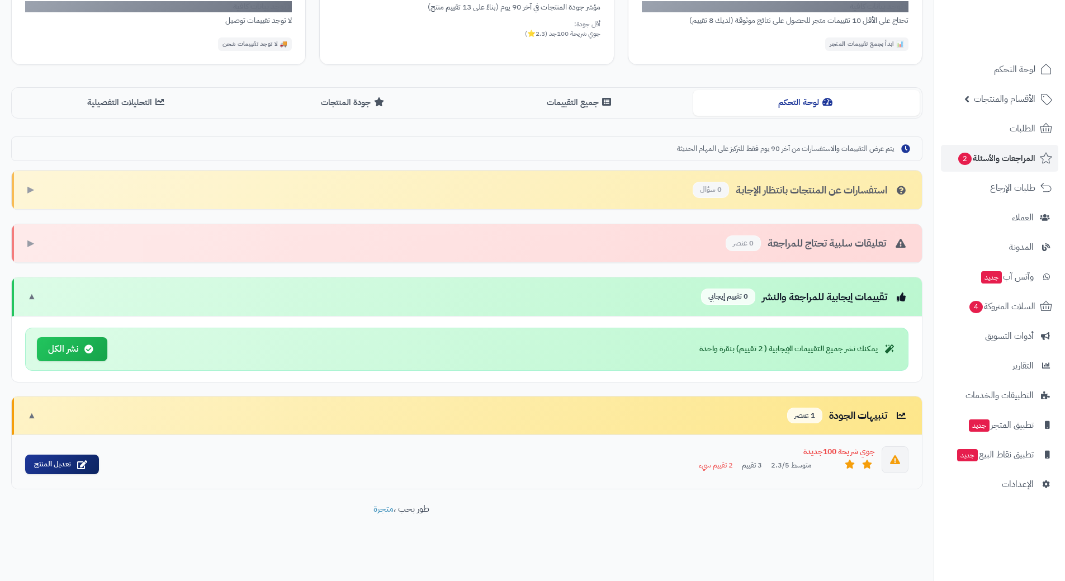
click at [714, 463] on span "2 تقييم سيء" at bounding box center [716, 465] width 34 height 11
click at [829, 457] on div "جوي شريحة 100جديدة" at bounding box center [491, 451] width 767 height 11
click at [74, 463] on link "تعديل المنتج" at bounding box center [62, 464] width 74 height 20
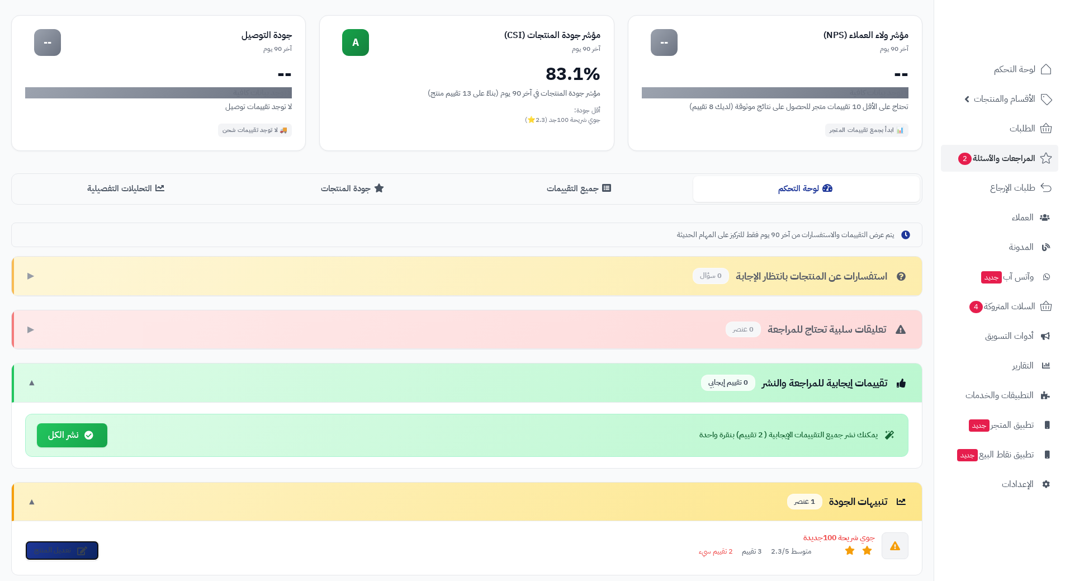
scroll to position [0, 0]
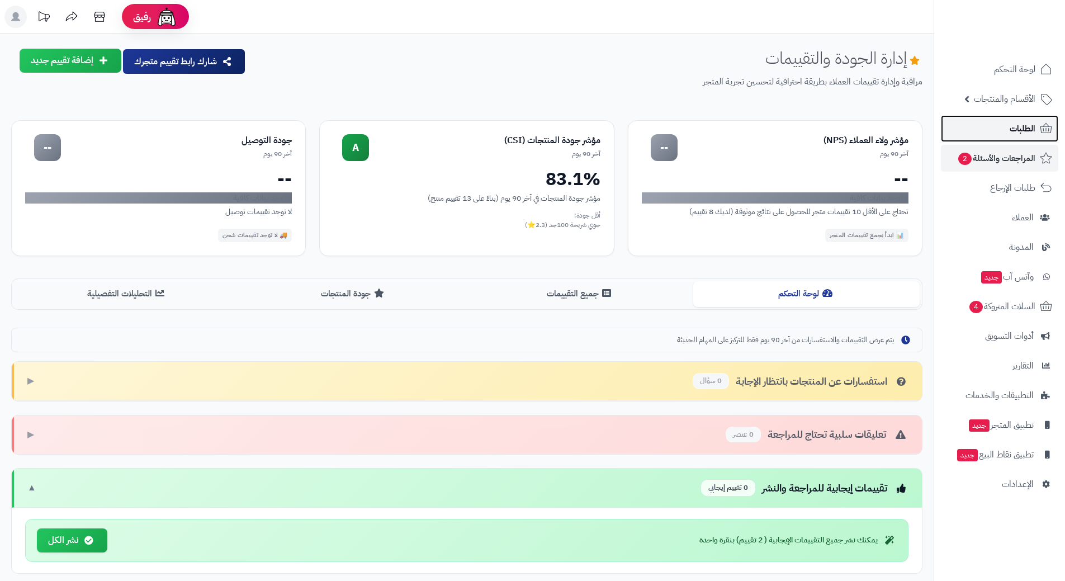
click at [1004, 116] on link "الطلبات" at bounding box center [999, 128] width 117 height 27
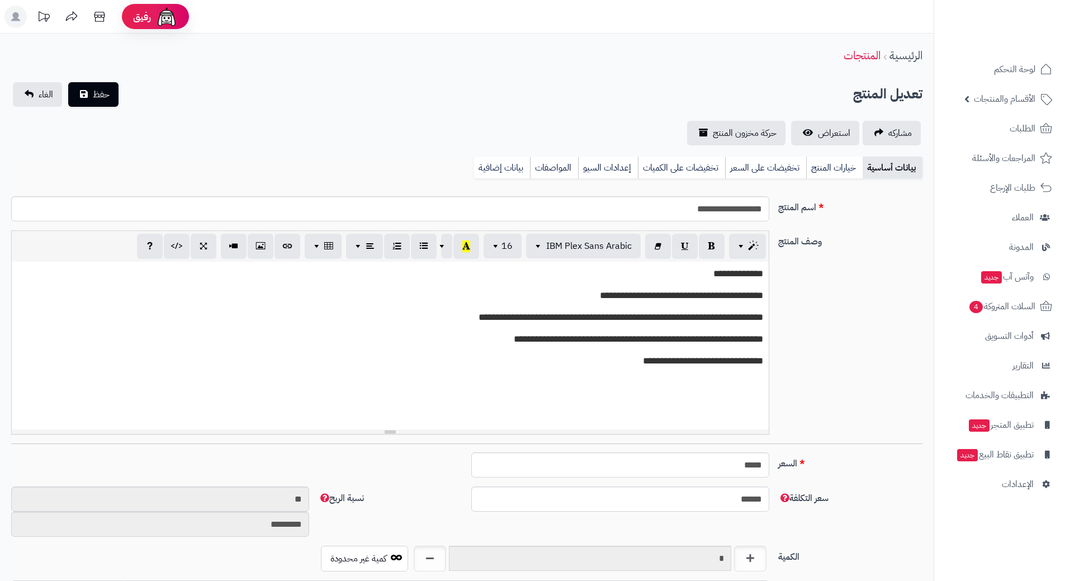
scroll to position [972, 0]
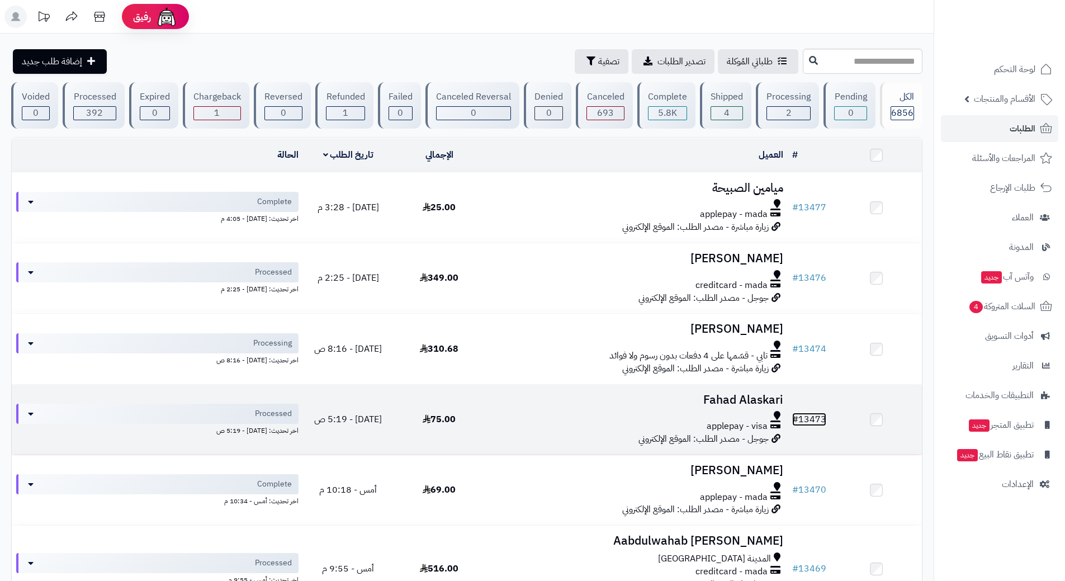
click at [819, 416] on link "# 13473" at bounding box center [809, 418] width 34 height 13
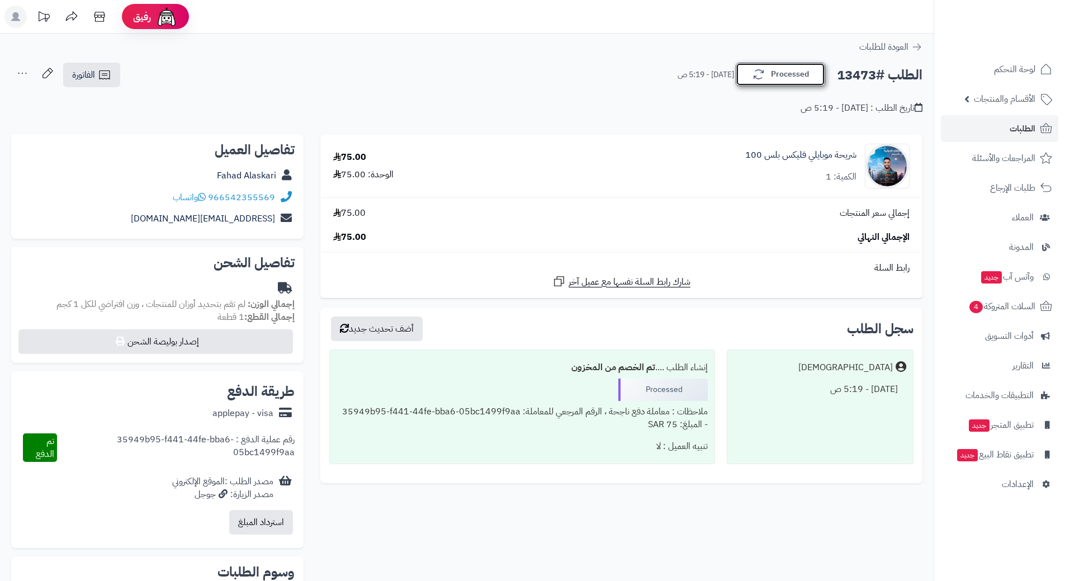
click at [796, 79] on button "Processed" at bounding box center [779, 74] width 89 height 23
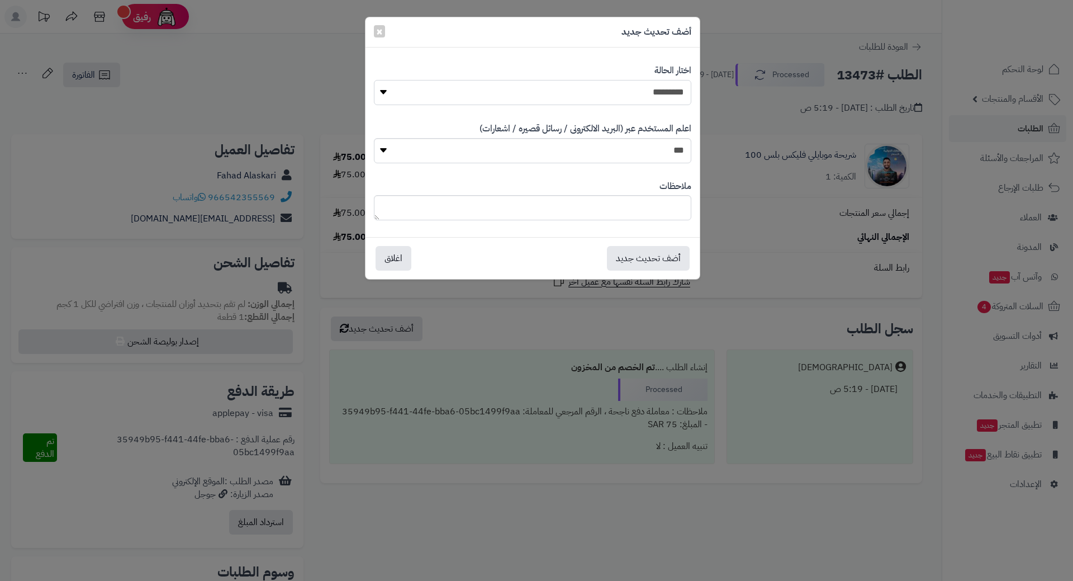
click at [677, 94] on select "**********" at bounding box center [532, 92] width 317 height 25
select select "*"
click at [374, 80] on select "**********" at bounding box center [532, 92] width 317 height 25
click at [676, 257] on button "أضف تحديث جديد" at bounding box center [648, 257] width 83 height 25
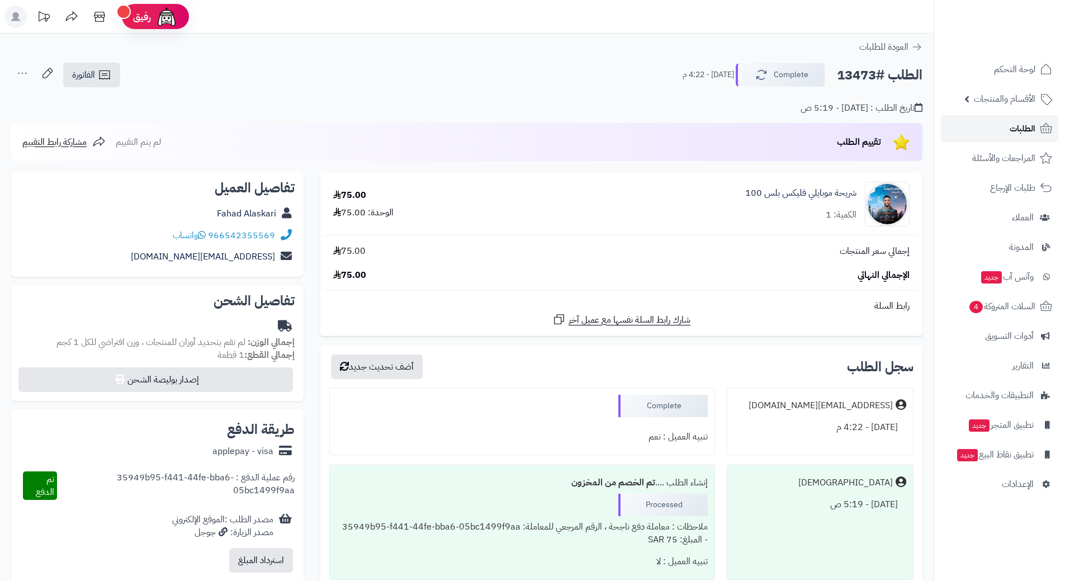
click at [1024, 130] on span "الطلبات" at bounding box center [1022, 129] width 26 height 16
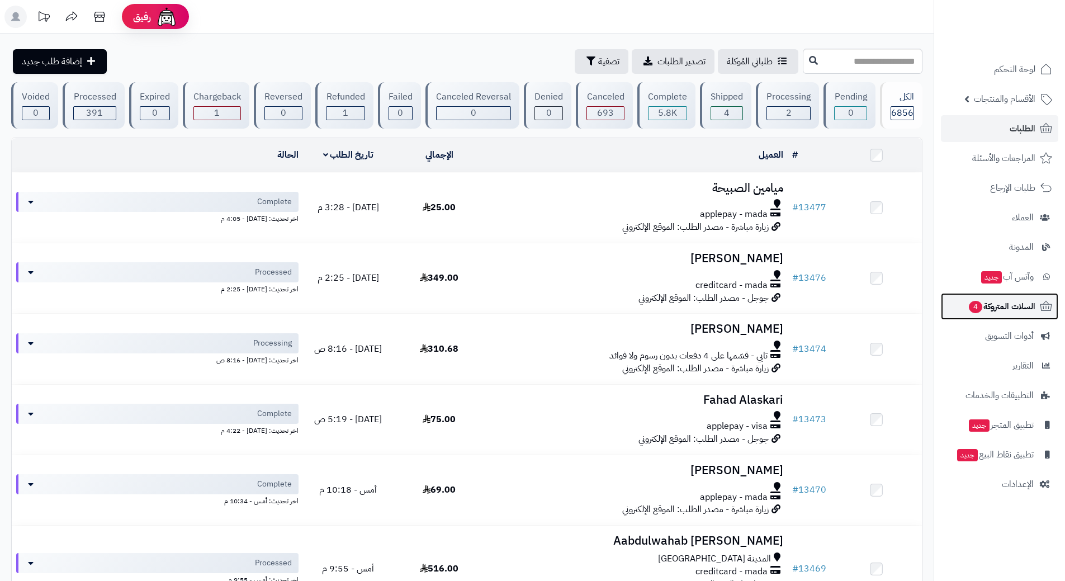
click at [996, 301] on span "السلات المتروكة 4" at bounding box center [1001, 306] width 68 height 16
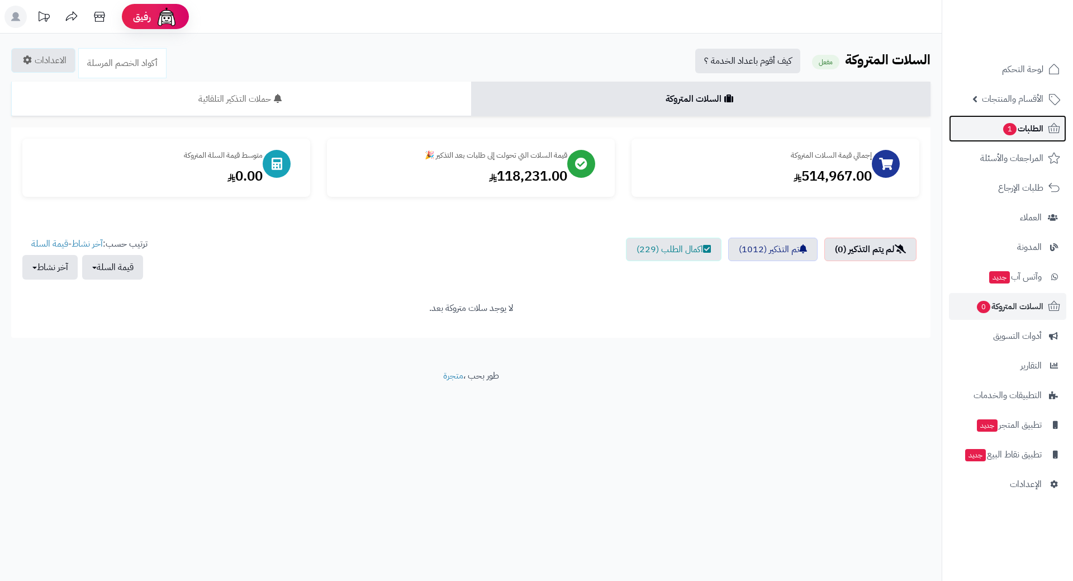
click at [989, 131] on link "الطلبات 1" at bounding box center [1007, 128] width 117 height 27
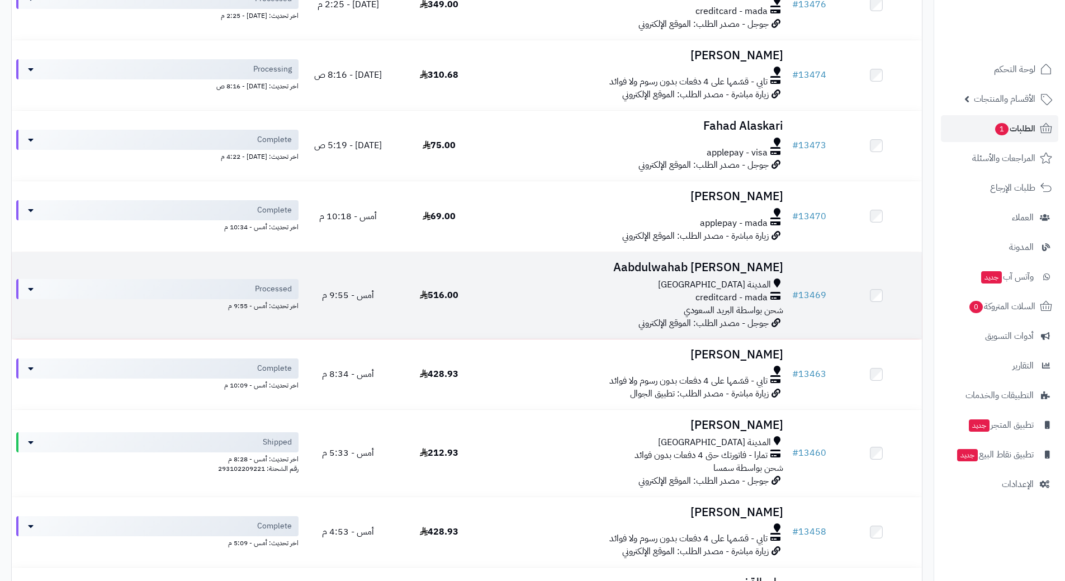
scroll to position [335, 0]
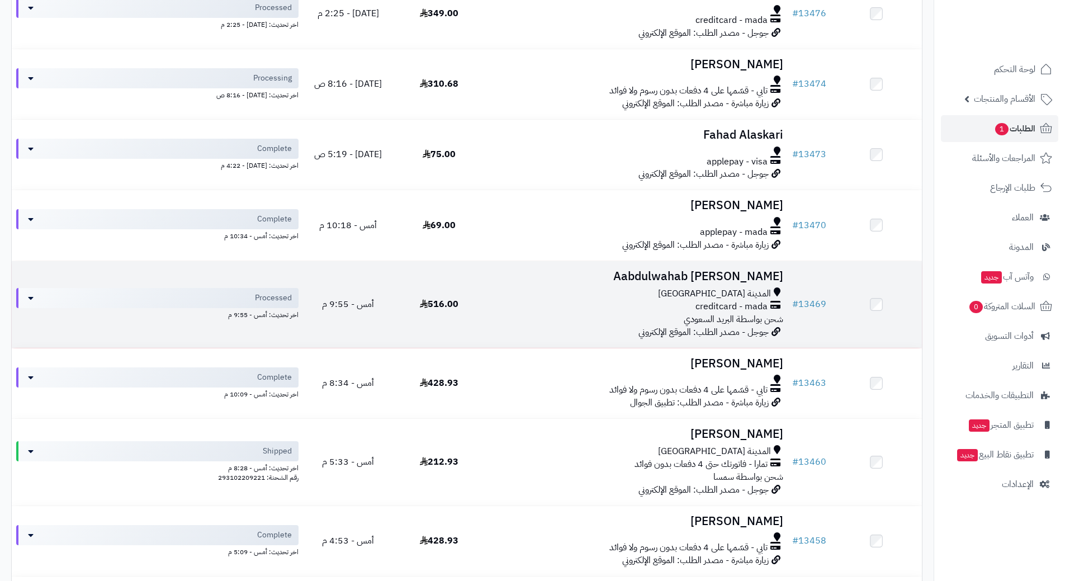
click at [500, 296] on div "المدينة [GEOGRAPHIC_DATA]" at bounding box center [636, 293] width 294 height 13
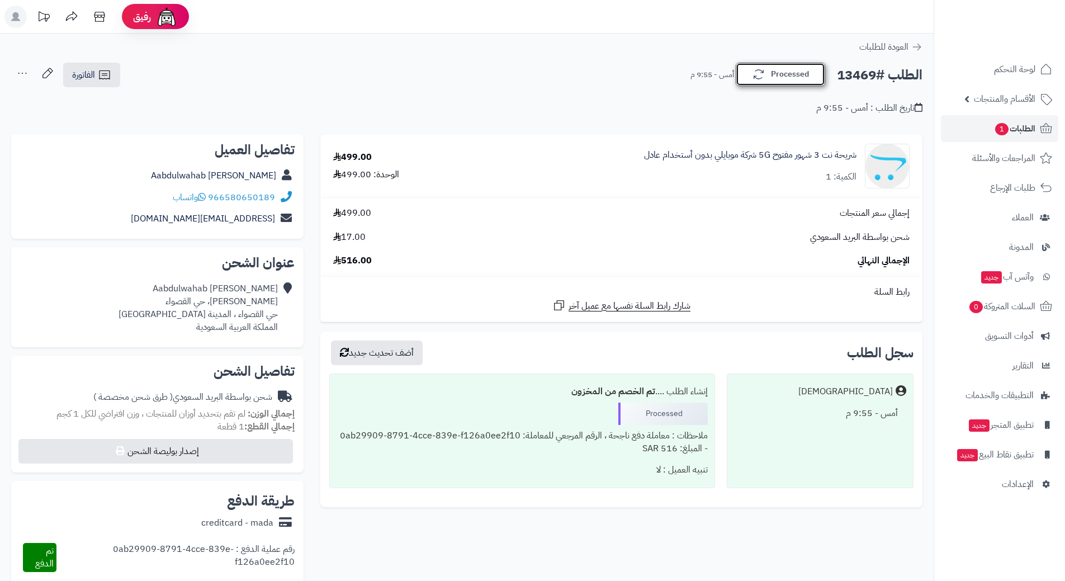
click at [791, 71] on button "Processed" at bounding box center [779, 74] width 89 height 23
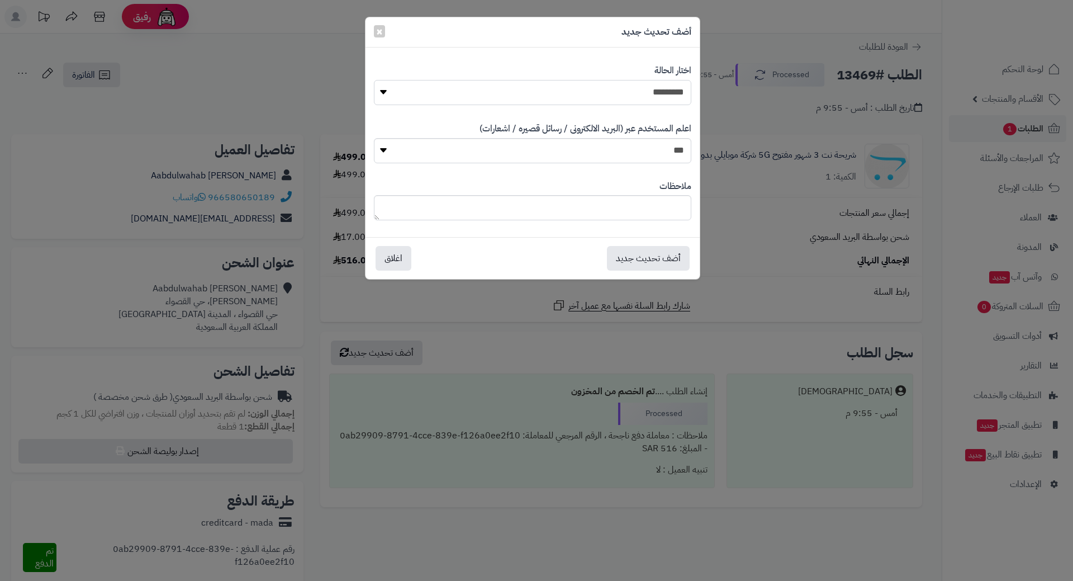
drag, startPoint x: 656, startPoint y: 92, endPoint x: 664, endPoint y: 104, distance: 14.4
click at [657, 93] on select "**********" at bounding box center [532, 92] width 317 height 25
select select "*"
click at [374, 80] on select "**********" at bounding box center [532, 92] width 317 height 25
click at [647, 265] on button "أضف تحديث جديد" at bounding box center [648, 257] width 83 height 25
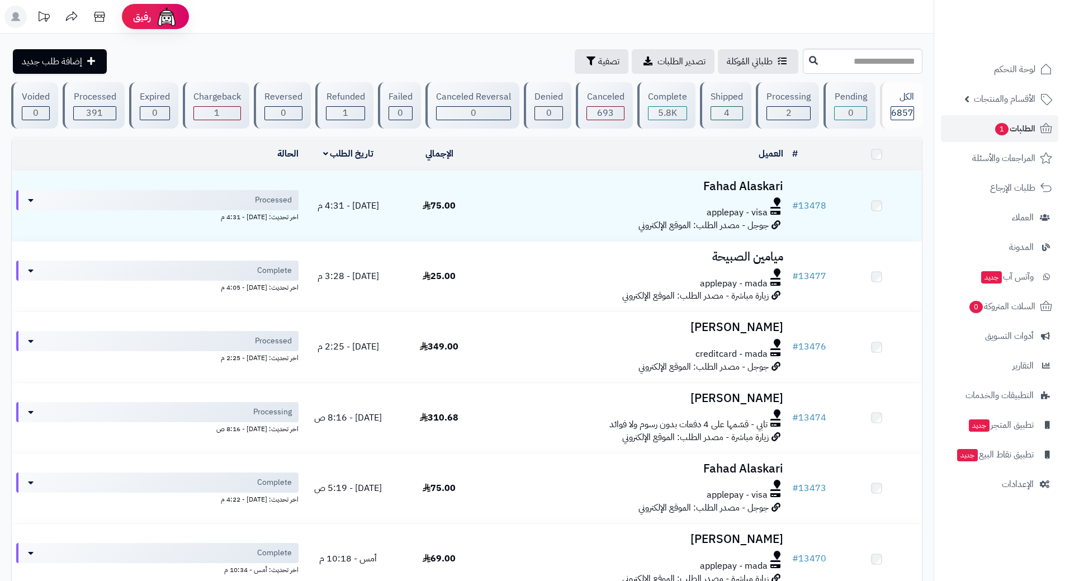
scroll to position [335, 0]
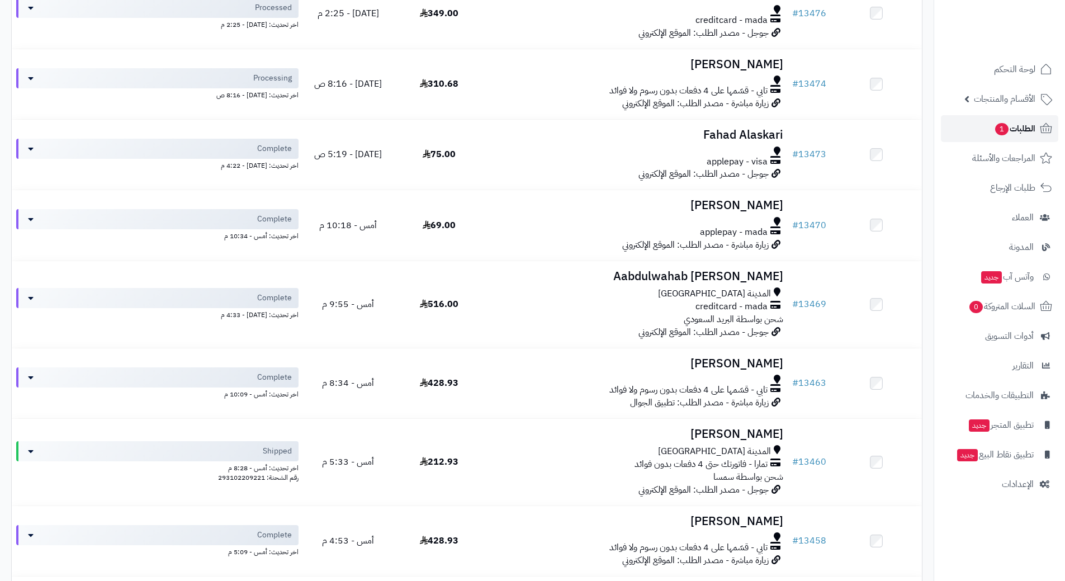
click at [957, 125] on link "الطلبات 1" at bounding box center [999, 128] width 117 height 27
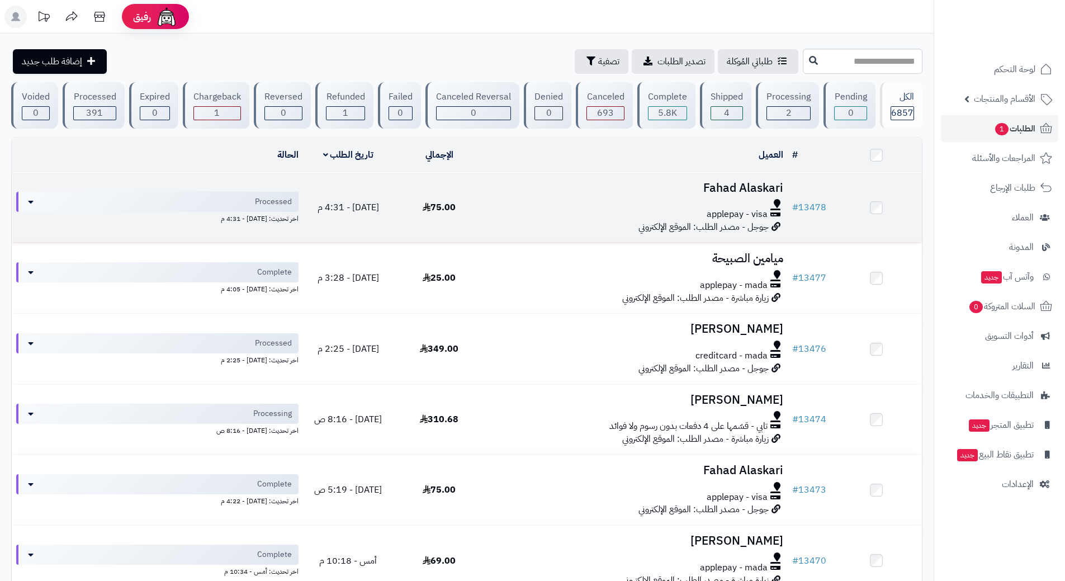
click at [555, 201] on div at bounding box center [636, 203] width 294 height 9
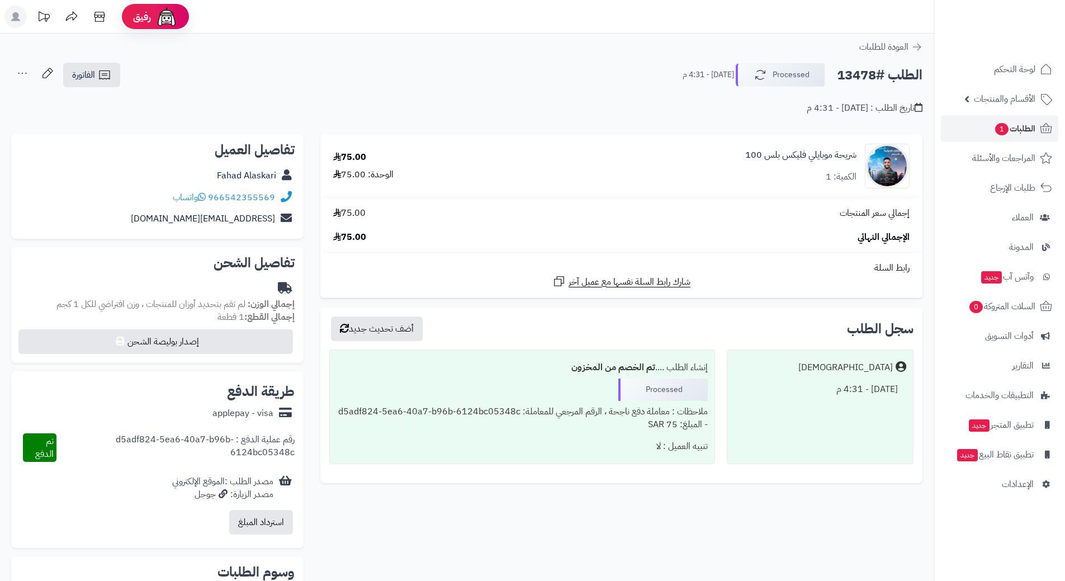
click at [881, 73] on h2 "الطلب #13478" at bounding box center [880, 75] width 86 height 23
copy div "الطلب #13478 Processed"
click at [204, 194] on icon at bounding box center [202, 196] width 8 height 9
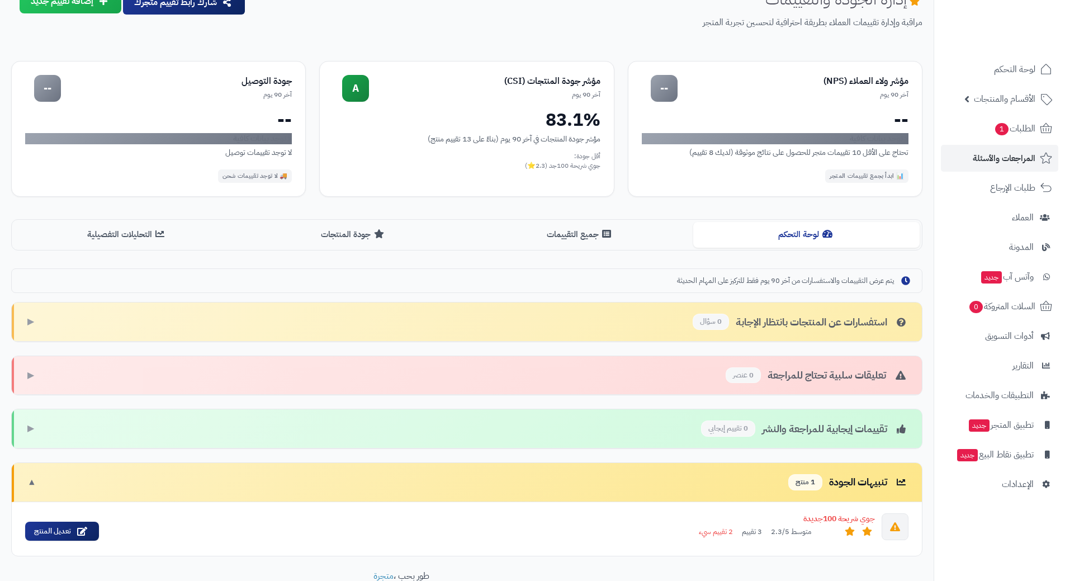
scroll to position [126, 0]
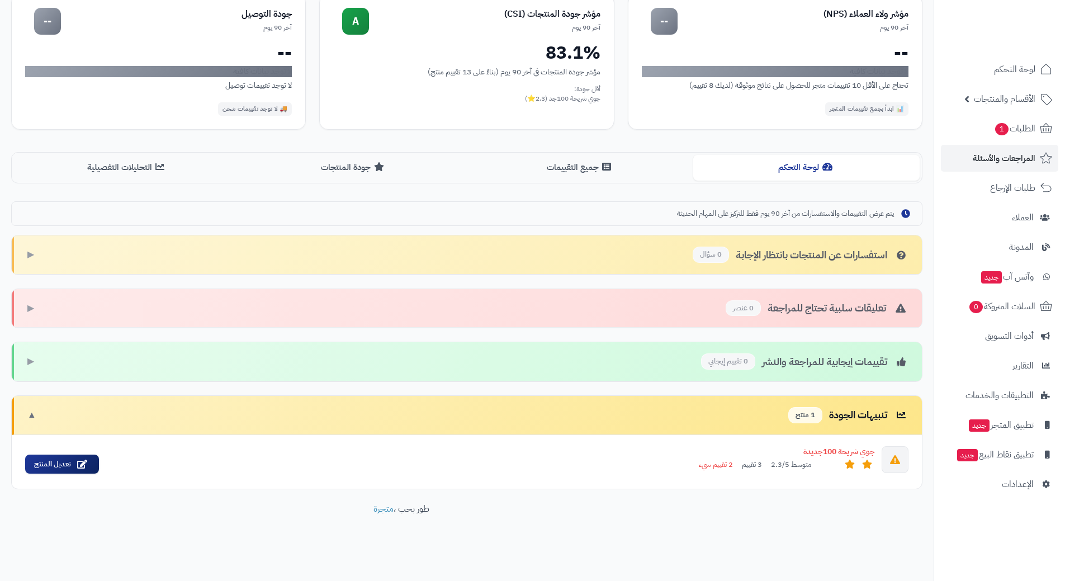
click at [154, 416] on div "تنبيهات الجودة 1 منتج ▼" at bounding box center [467, 415] width 910 height 39
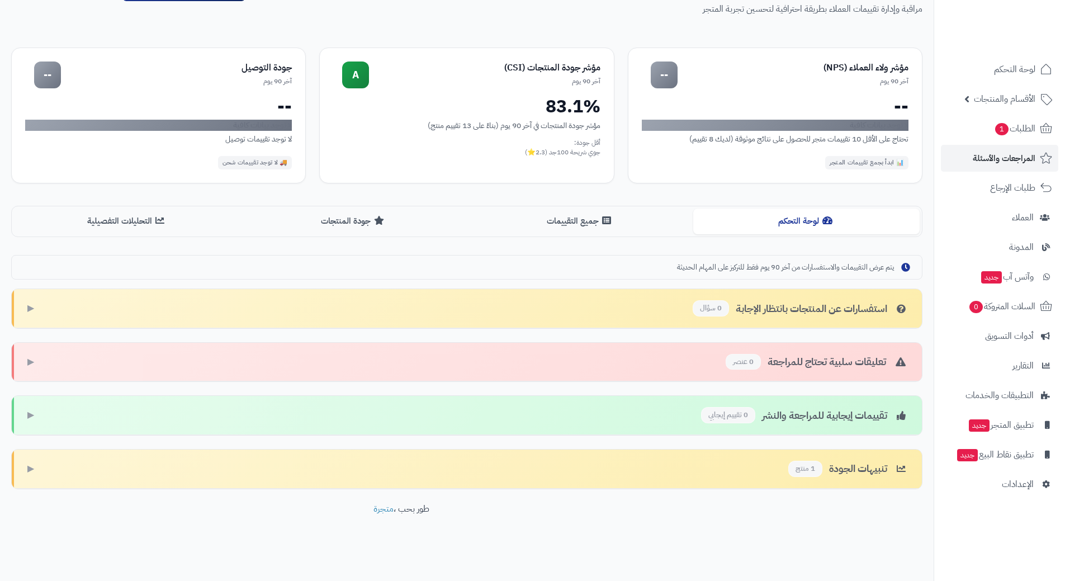
click at [182, 454] on div "تنبيهات الجودة 1 منتج ▶" at bounding box center [467, 468] width 910 height 39
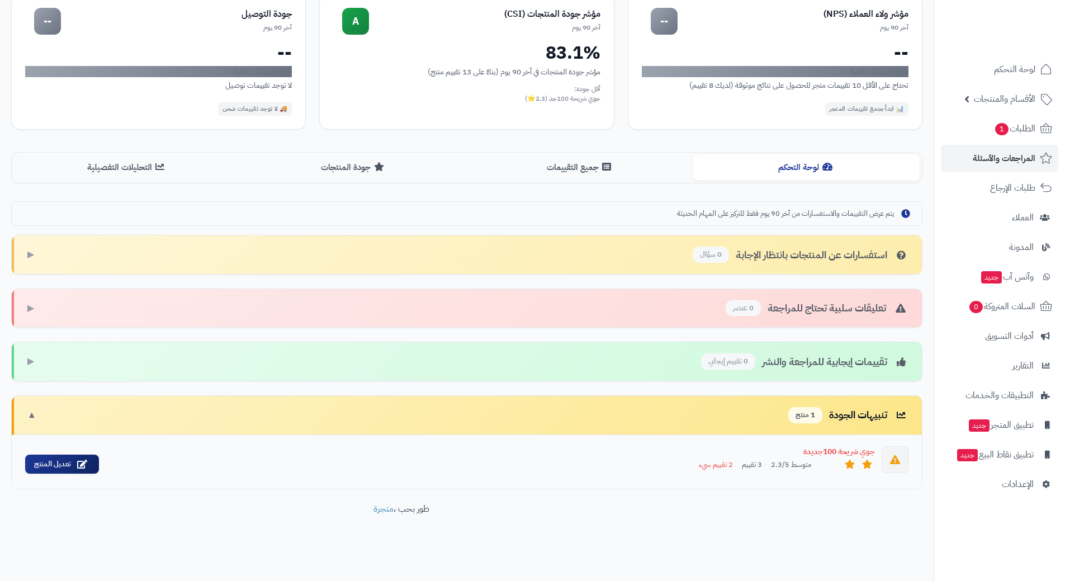
drag, startPoint x: 725, startPoint y: 464, endPoint x: 449, endPoint y: 472, distance: 275.6
click at [477, 469] on div "متوسط 2.3/5 3 تقييم 2 تقييم سيء" at bounding box center [491, 464] width 767 height 11
click at [65, 464] on link "تعديل المنتج" at bounding box center [62, 464] width 74 height 20
click at [954, 124] on link "الطلبات 1" at bounding box center [999, 128] width 117 height 27
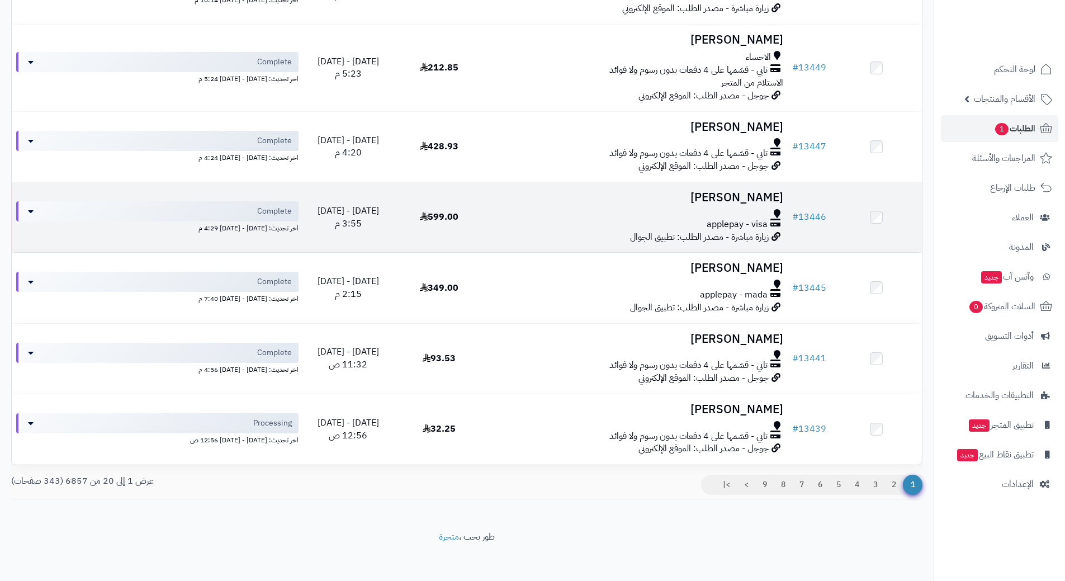
scroll to position [1190, 0]
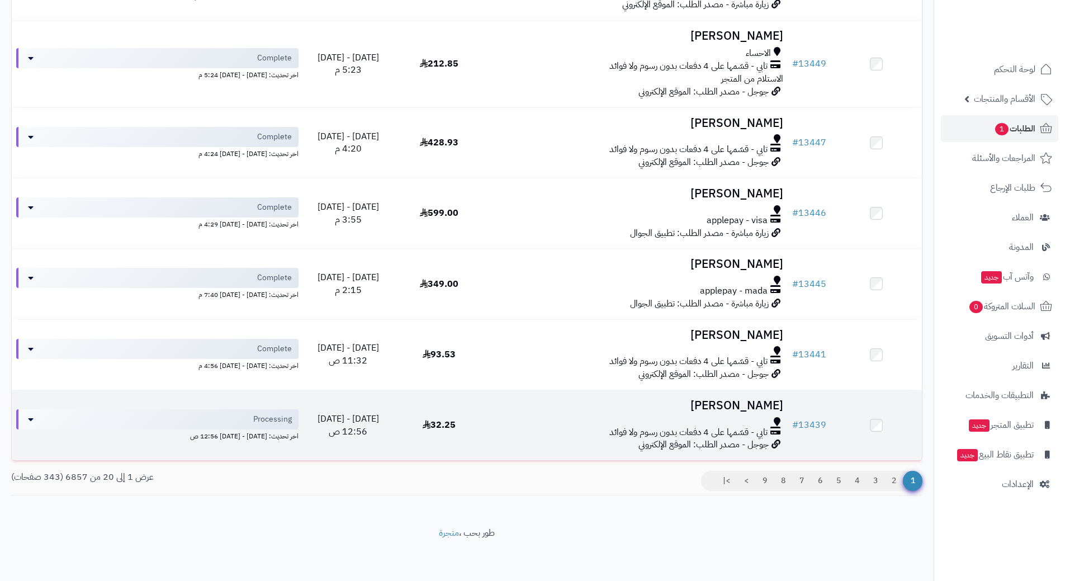
click at [499, 412] on td "ماجد الزهراني تابي - قسّمها على 4 دفعات بدون رسوم ولا فوائد جوجل - مصدر الطلب: …" at bounding box center [636, 425] width 303 height 70
click at [498, 412] on td "ماجد الزهراني تابي - قسّمها على 4 دفعات بدون رسوم ولا فوائد جوجل - مصدر الطلب: …" at bounding box center [636, 425] width 303 height 70
click at [497, 412] on td "ماجد الزهراني تابي - قسّمها على 4 دفعات بدون رسوم ولا فوائد جوجل - مصدر الطلب: …" at bounding box center [636, 425] width 303 height 70
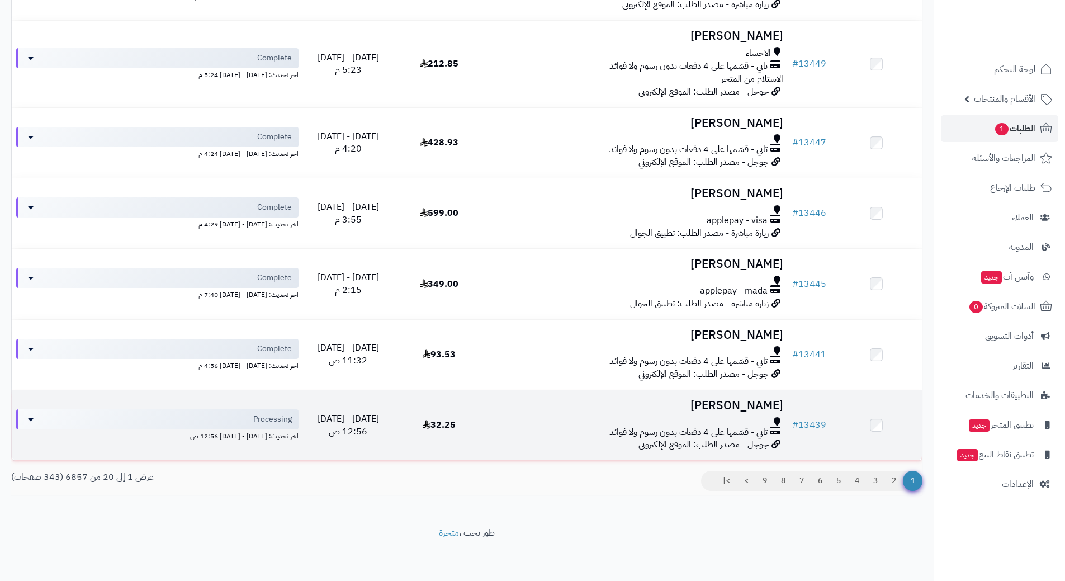
click at [497, 412] on td "ماجد الزهراني تابي - قسّمها على 4 دفعات بدون رسوم ولا فوائد جوجل - مصدر الطلب: …" at bounding box center [636, 425] width 303 height 70
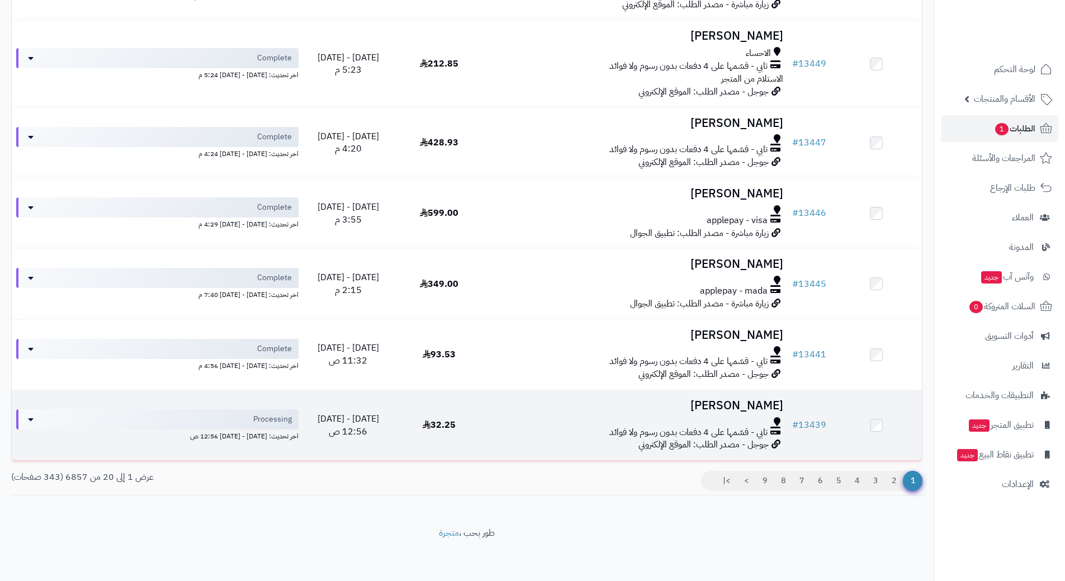
click at [497, 412] on td "ماجد الزهراني تابي - قسّمها على 4 دفعات بدون رسوم ولا فوائد جوجل - مصدر الطلب: …" at bounding box center [636, 425] width 303 height 70
click at [499, 412] on td "ماجد الزهراني تابي - قسّمها على 4 دفعات بدون رسوم ولا فوائد جوجل - مصدر الطلب: …" at bounding box center [636, 425] width 303 height 70
click at [500, 413] on td "ماجد الزهراني تابي - قسّمها على 4 دفعات بدون رسوم ولا فوائد جوجل - مصدر الطلب: …" at bounding box center [636, 425] width 303 height 70
click at [504, 415] on td "ماجد الزهراني تابي - قسّمها على 4 دفعات بدون رسوم ولا فوائد جوجل - مصدر الطلب: …" at bounding box center [636, 425] width 303 height 70
click at [504, 417] on div at bounding box center [636, 421] width 294 height 9
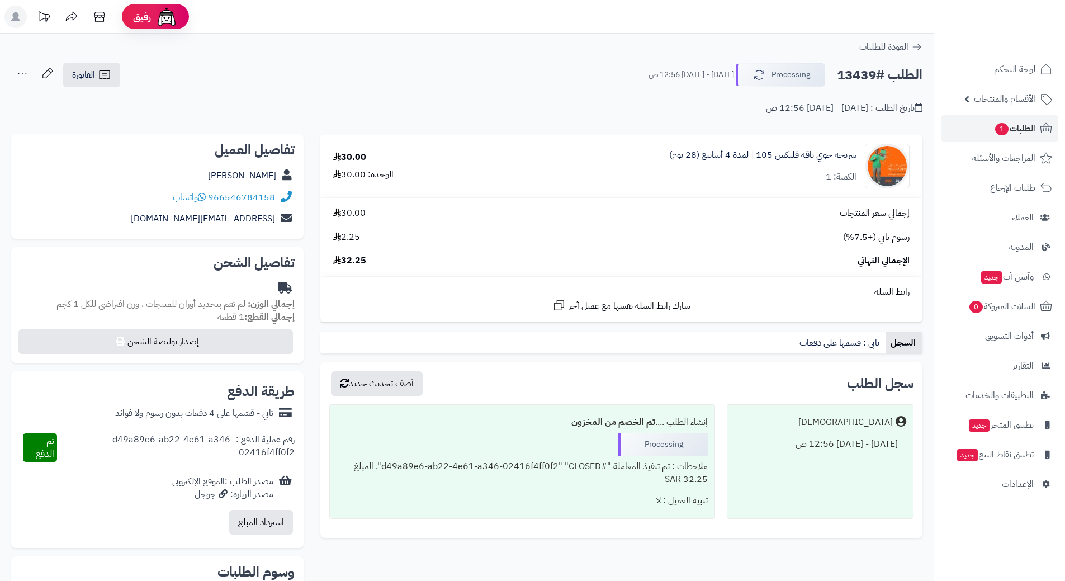
click at [859, 77] on h2 "الطلب #13439" at bounding box center [880, 75] width 86 height 23
copy div "الطلب #13439 Processing"
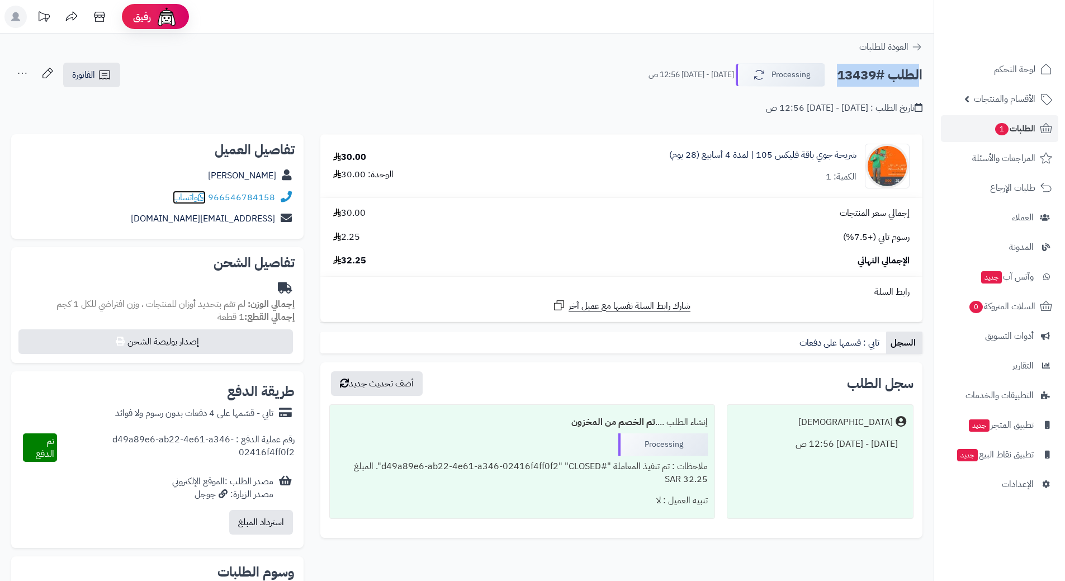
click at [204, 196] on icon at bounding box center [202, 196] width 8 height 9
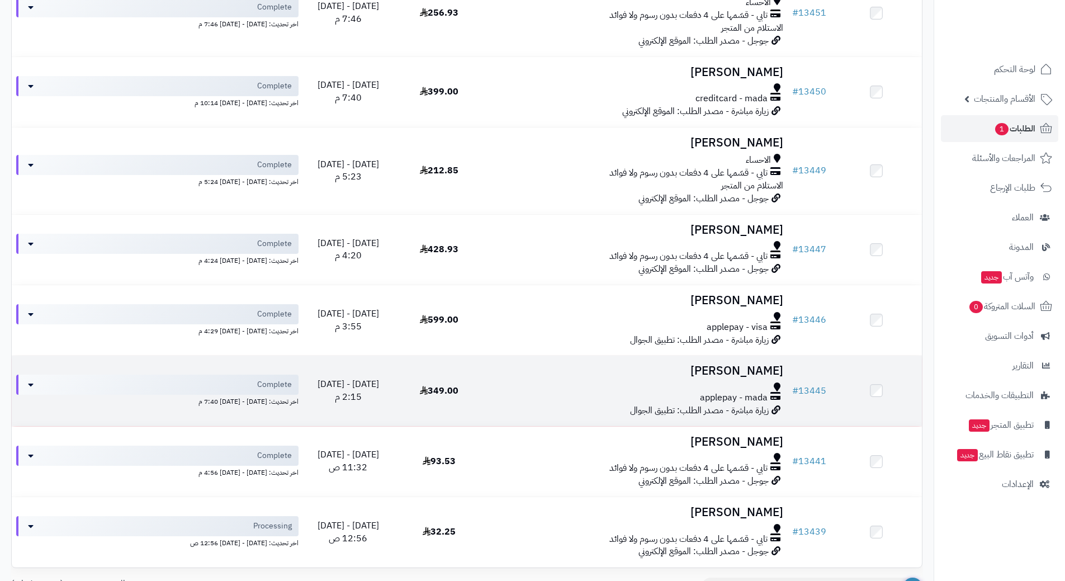
scroll to position [1190, 0]
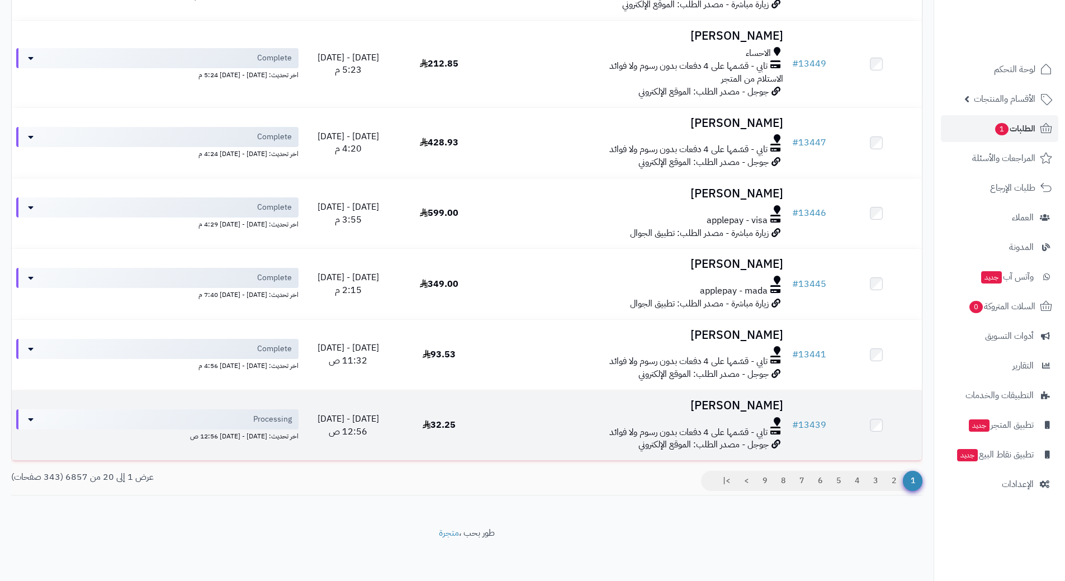
drag, startPoint x: 488, startPoint y: 415, endPoint x: 485, endPoint y: 410, distance: 6.0
click at [485, 411] on tr "# 13439 ماجد الزهراني تابي - قسّمها على 4 دفعات بدون رسوم ولا فوائد جوجل - مصدر…" at bounding box center [467, 425] width 910 height 70
click at [485, 408] on td "32.25" at bounding box center [438, 425] width 91 height 70
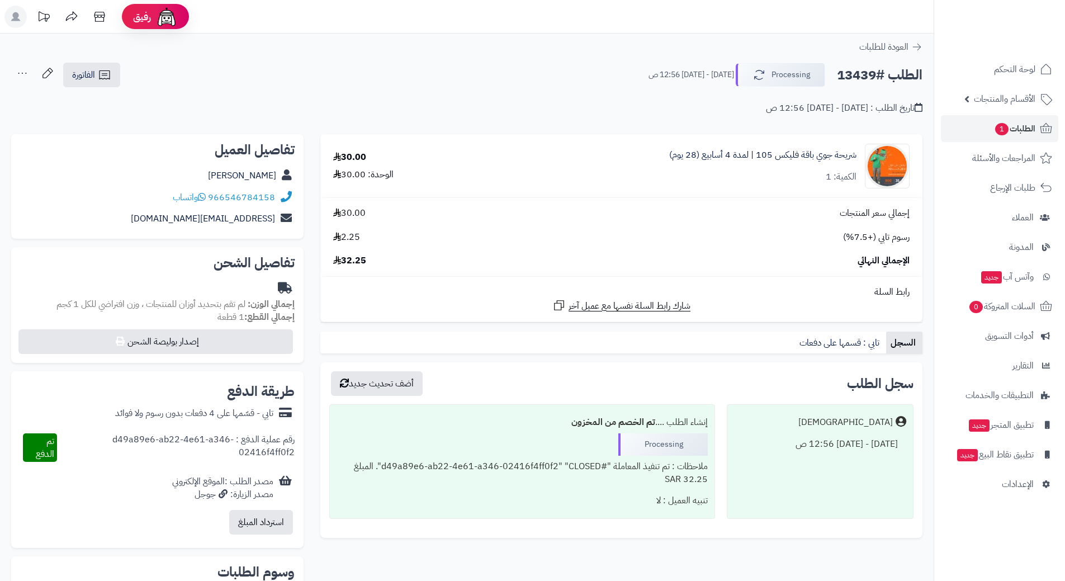
click at [866, 79] on h2 "الطلب #13439" at bounding box center [880, 75] width 86 height 23
copy div "الطلب #13439 Processing"
click at [206, 198] on icon at bounding box center [202, 196] width 8 height 9
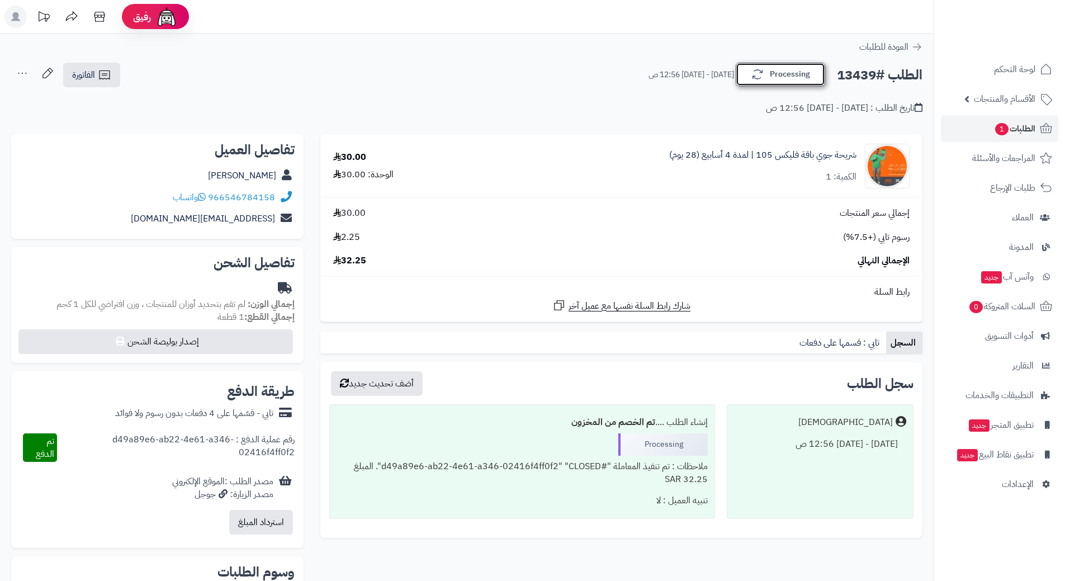
click at [764, 79] on button "Processing" at bounding box center [779, 74] width 89 height 23
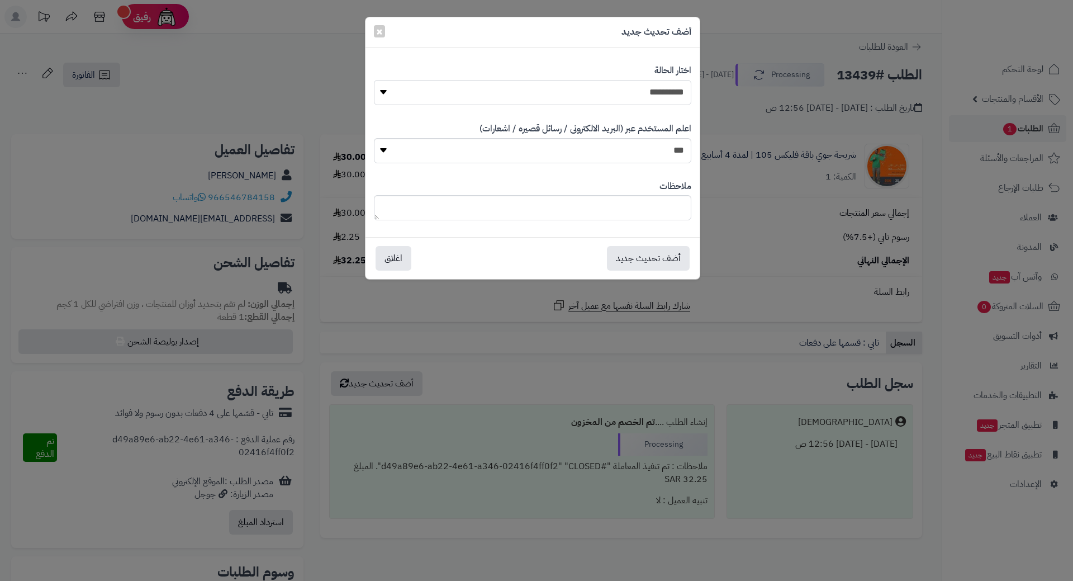
click at [676, 97] on select "**********" at bounding box center [532, 92] width 317 height 25
select select "*"
click at [374, 80] on select "**********" at bounding box center [532, 92] width 317 height 25
click at [626, 263] on button "أضف تحديث جديد" at bounding box center [648, 258] width 83 height 25
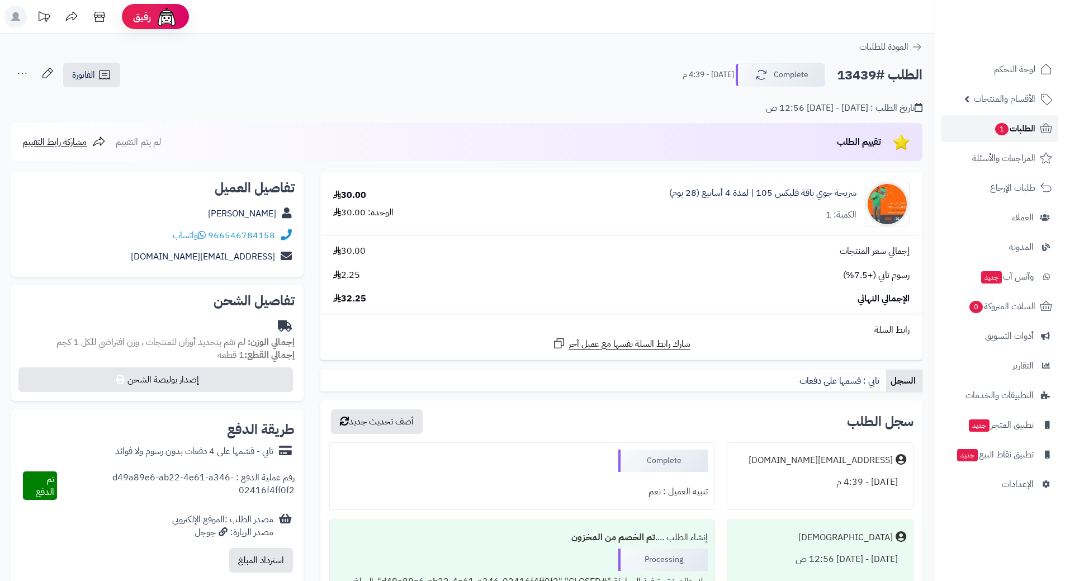
click at [973, 124] on link "الطلبات 1" at bounding box center [999, 128] width 117 height 27
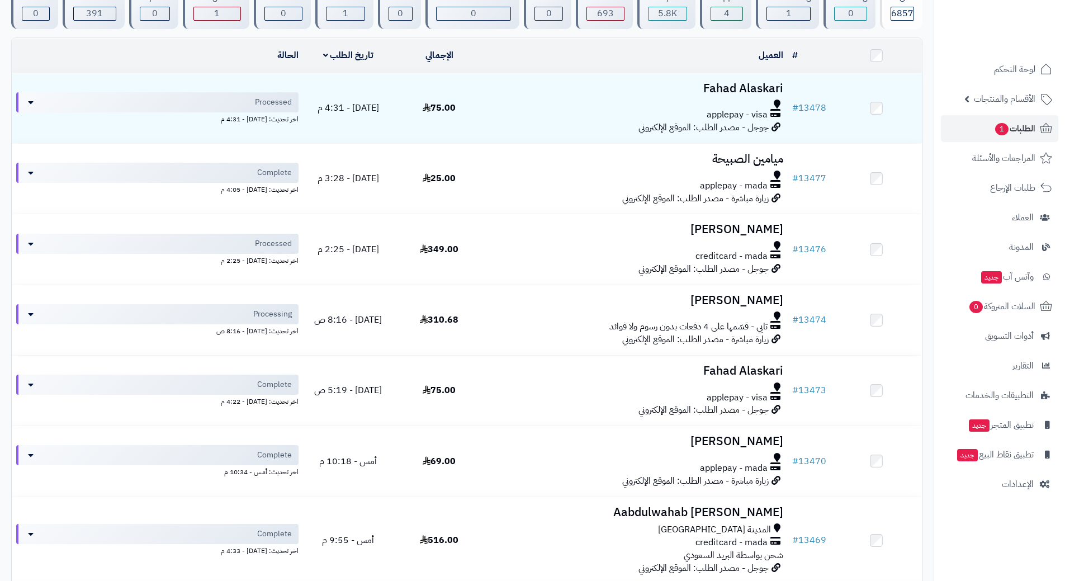
scroll to position [72, 0]
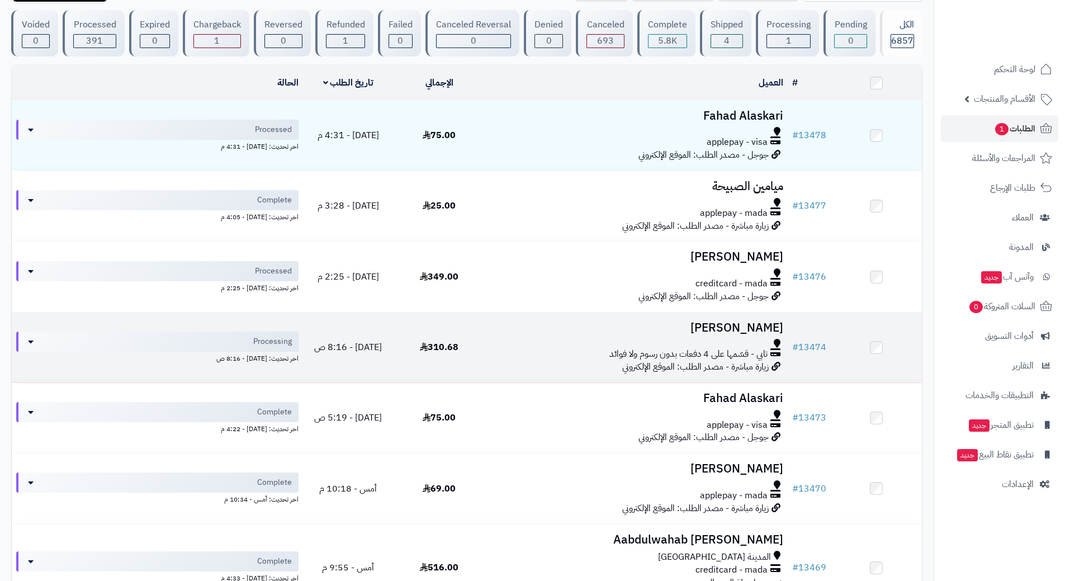
click at [505, 357] on div "تابي - قسّمها على 4 دفعات بدون رسوم ولا فوائد" at bounding box center [636, 354] width 294 height 13
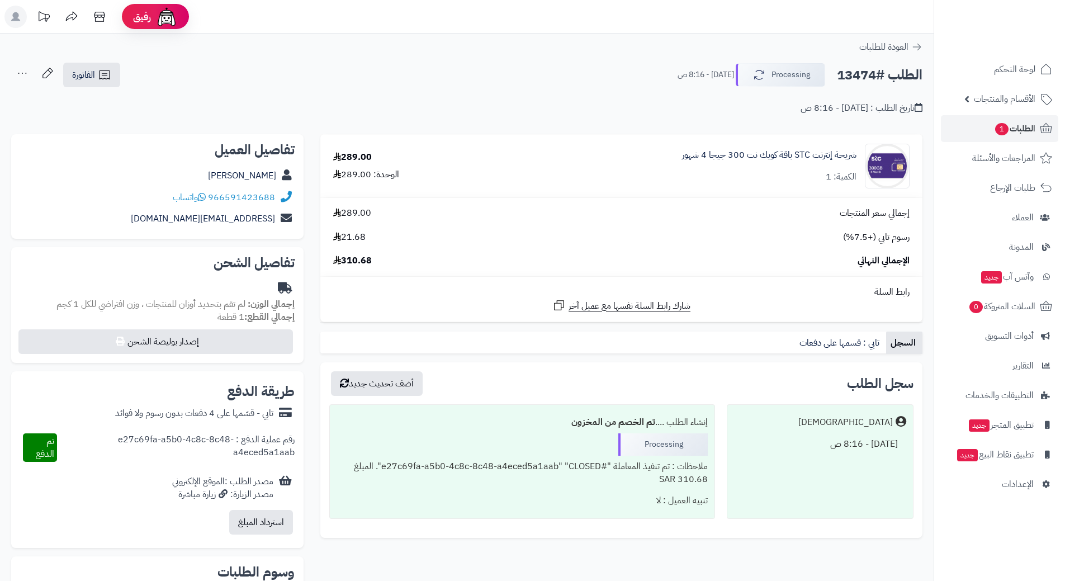
click at [862, 72] on h2 "الطلب #13474" at bounding box center [880, 75] width 86 height 23
copy div "الطلب #13474 Processing"
click at [203, 198] on icon at bounding box center [202, 196] width 8 height 9
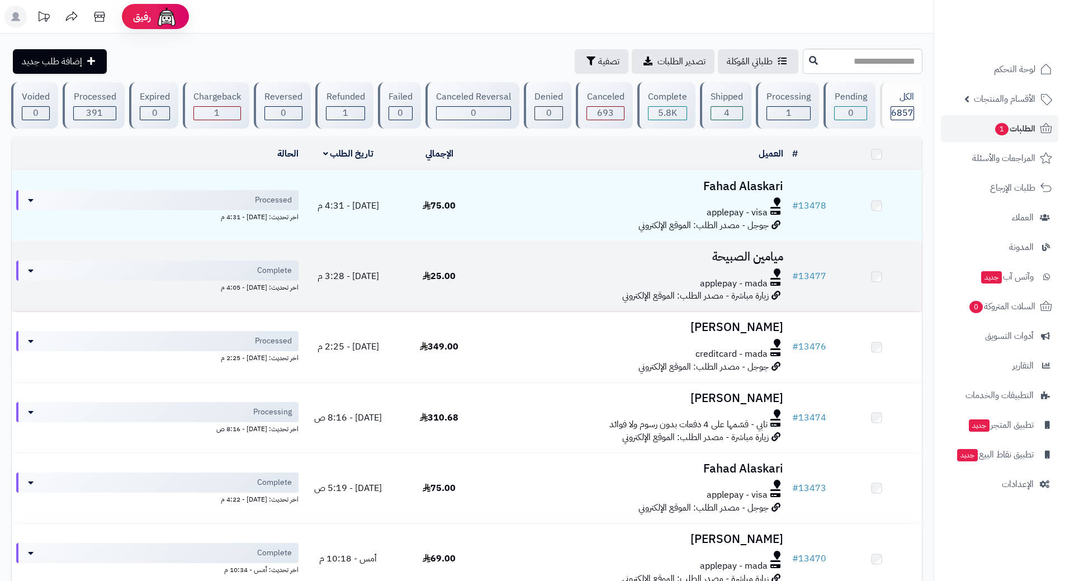
scroll to position [72, 0]
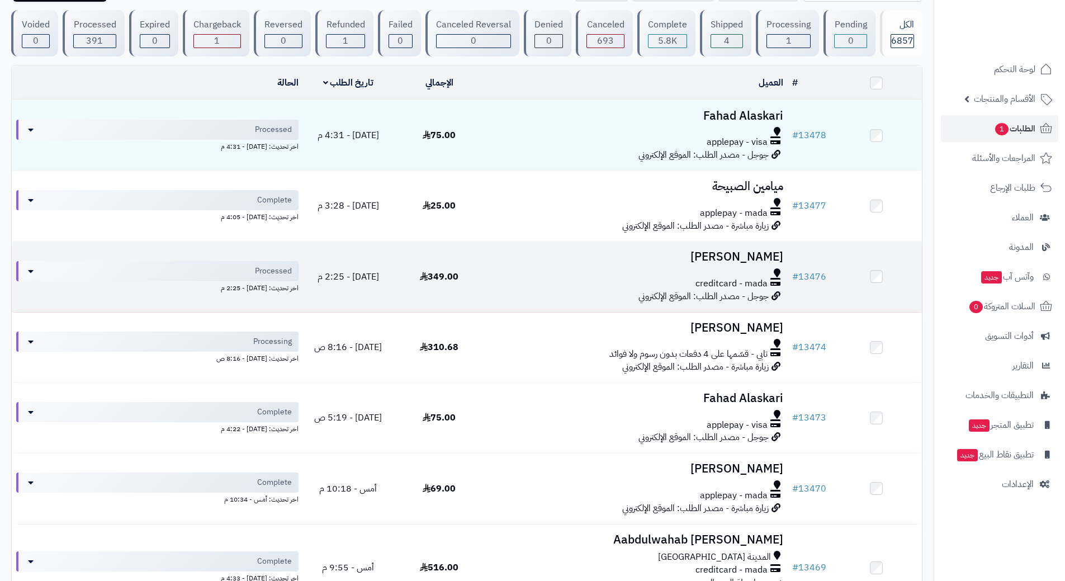
click at [519, 283] on div "creditcard - mada" at bounding box center [636, 283] width 294 height 13
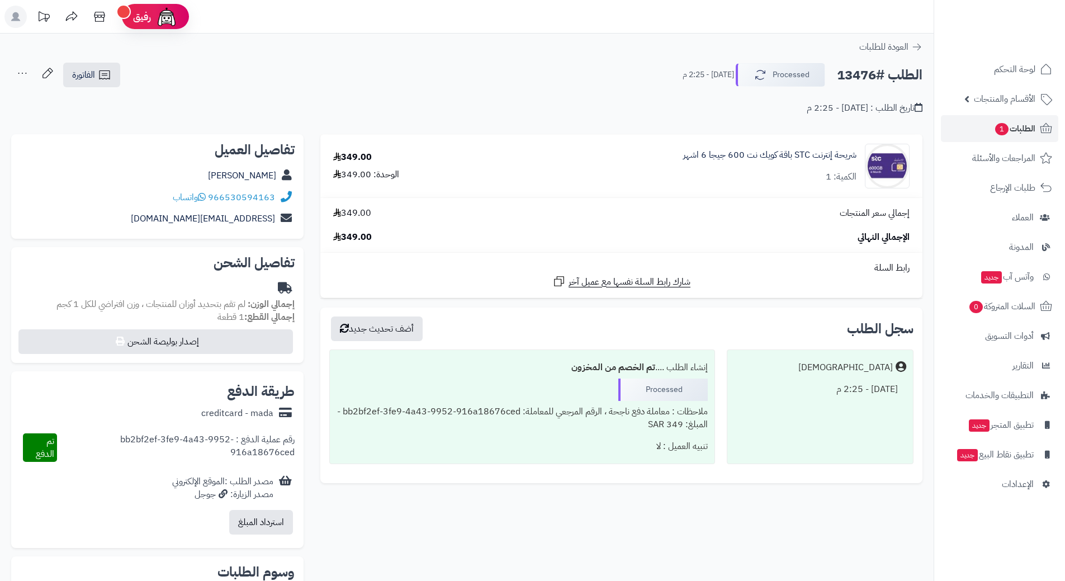
click at [884, 72] on h2 "الطلب #13476" at bounding box center [880, 75] width 86 height 23
copy div "الطلب #13476 Processed"
click at [200, 200] on span "واتساب" at bounding box center [189, 197] width 33 height 13
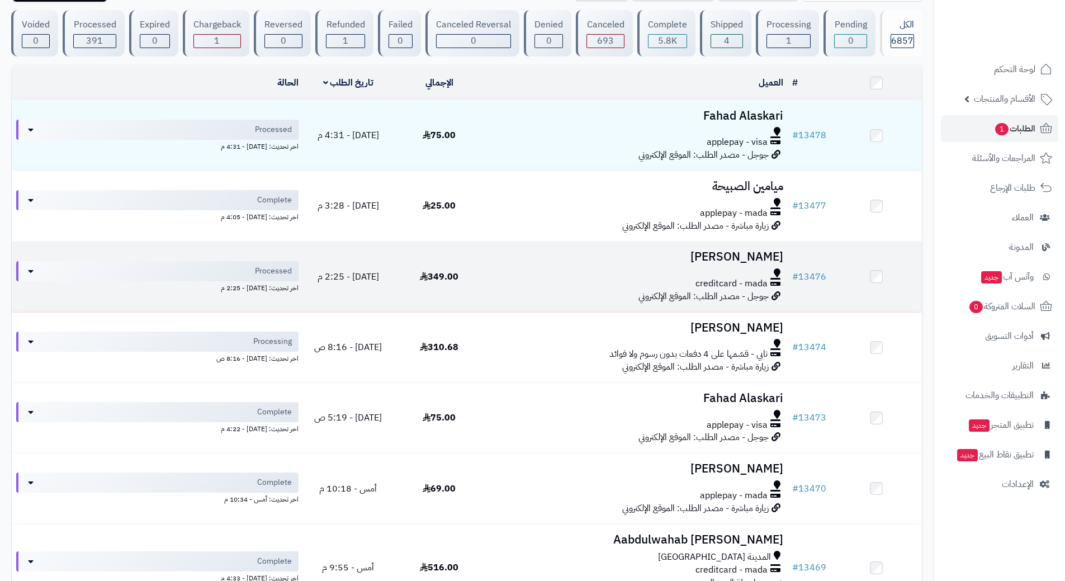
scroll to position [16, 0]
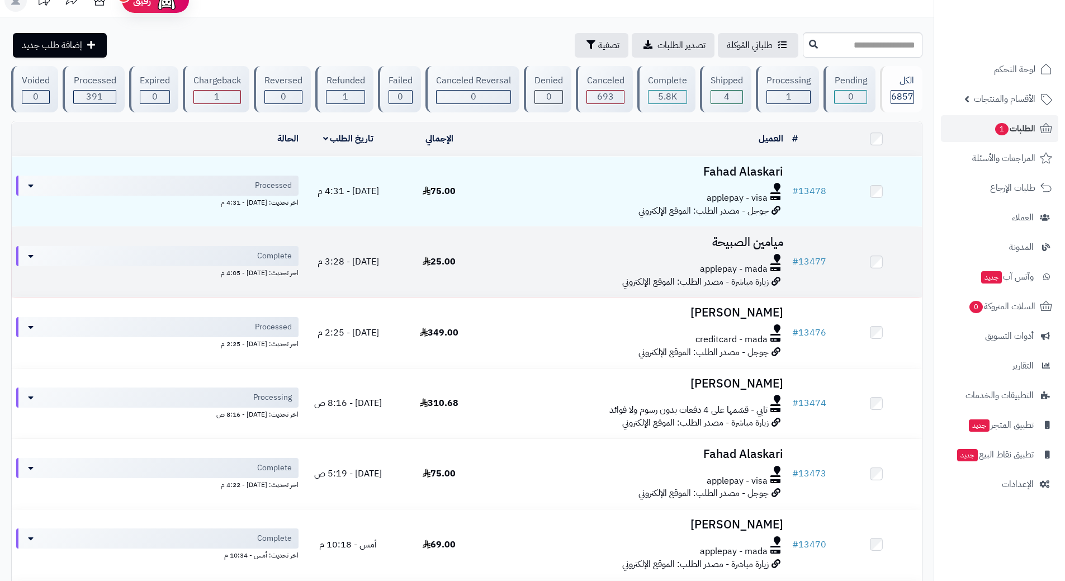
click at [512, 254] on div at bounding box center [636, 258] width 294 height 9
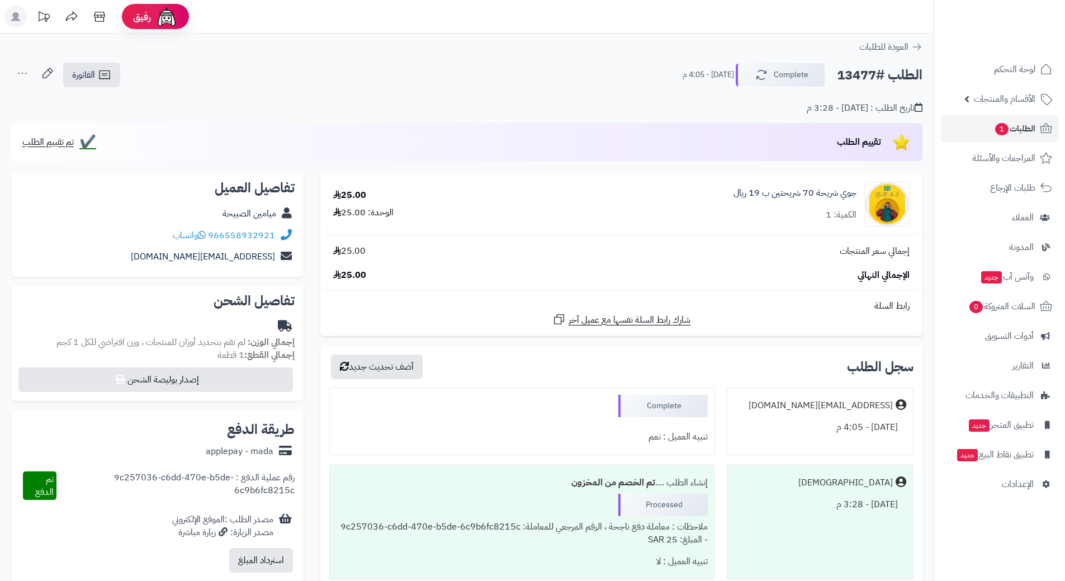
click at [874, 76] on h2 "الطلب #13477" at bounding box center [880, 75] width 86 height 23
click at [874, 81] on h2 "الطلب #13477" at bounding box center [880, 75] width 86 height 23
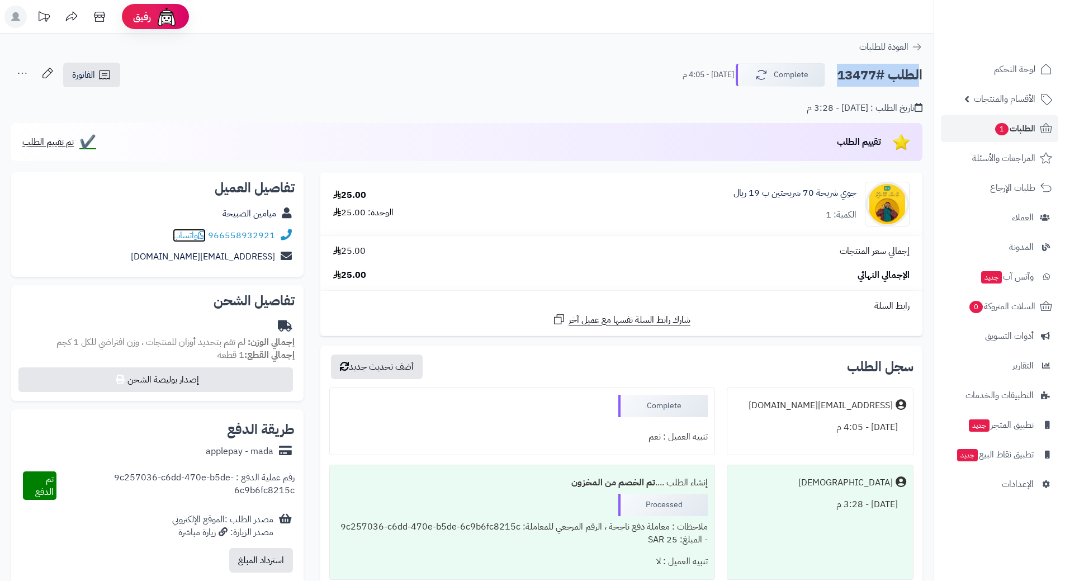
click at [201, 235] on icon at bounding box center [202, 234] width 8 height 9
click at [1042, 127] on icon at bounding box center [1045, 128] width 13 height 13
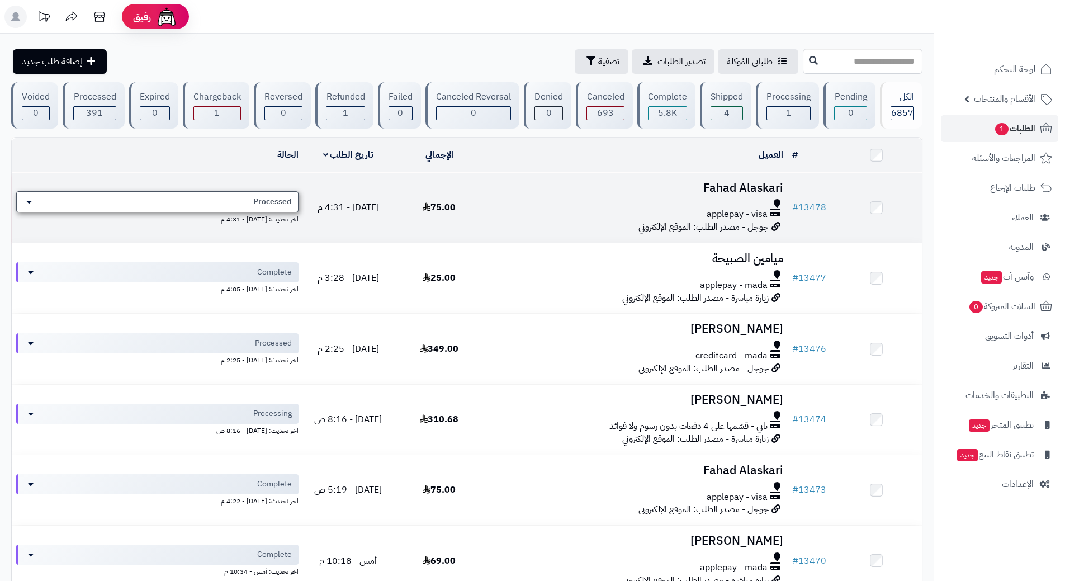
click at [273, 198] on span "Processed" at bounding box center [272, 201] width 38 height 11
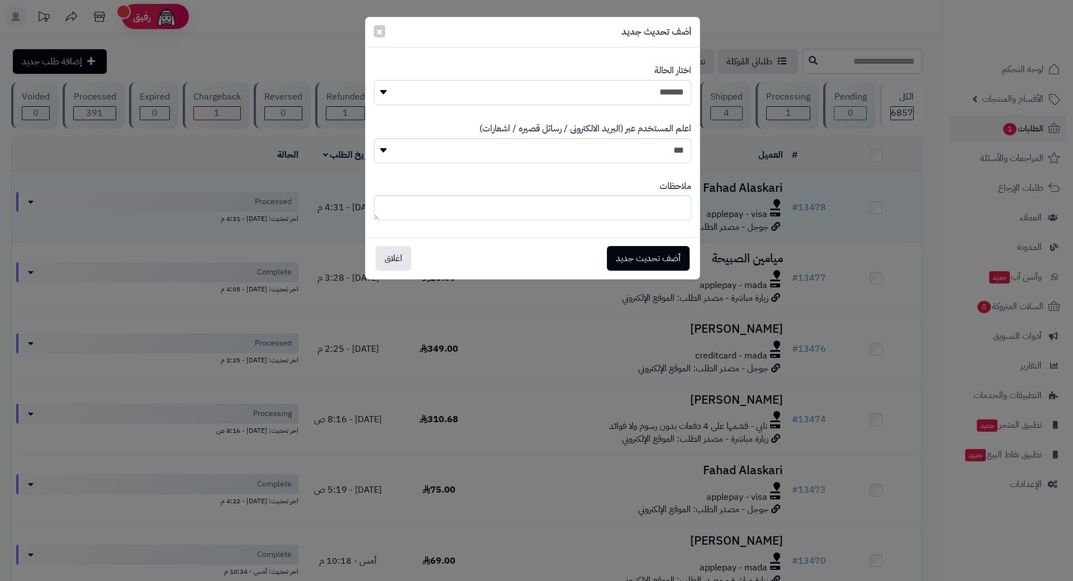
drag, startPoint x: 617, startPoint y: 89, endPoint x: 621, endPoint y: 103, distance: 15.0
click at [617, 89] on select "**********" at bounding box center [532, 92] width 317 height 25
select select "*"
click at [374, 80] on select "**********" at bounding box center [532, 92] width 317 height 25
click at [644, 252] on button "أضف تحديث جديد" at bounding box center [648, 257] width 83 height 25
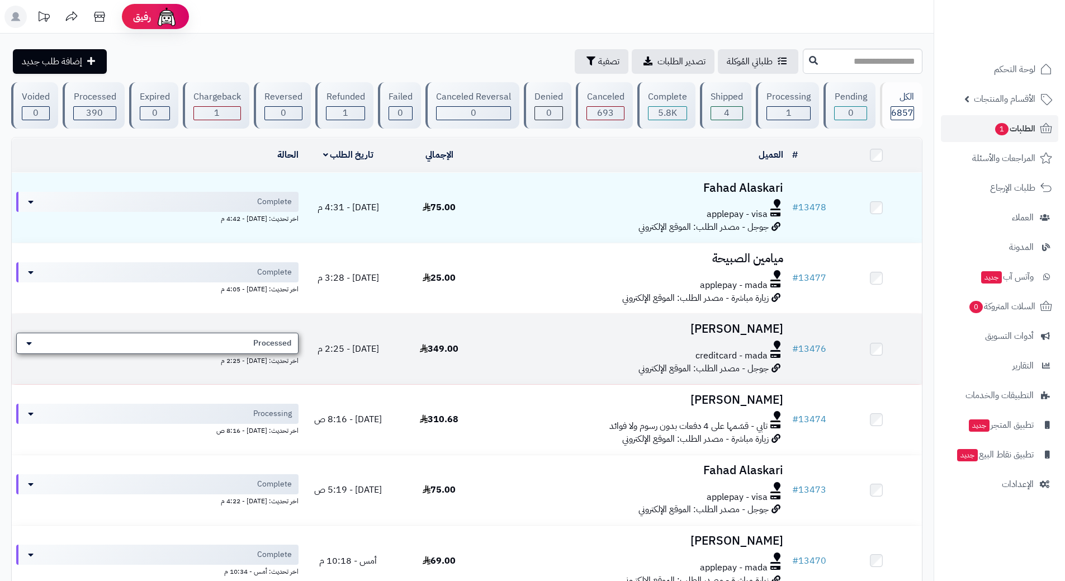
click at [230, 349] on div "Processed" at bounding box center [157, 343] width 282 height 21
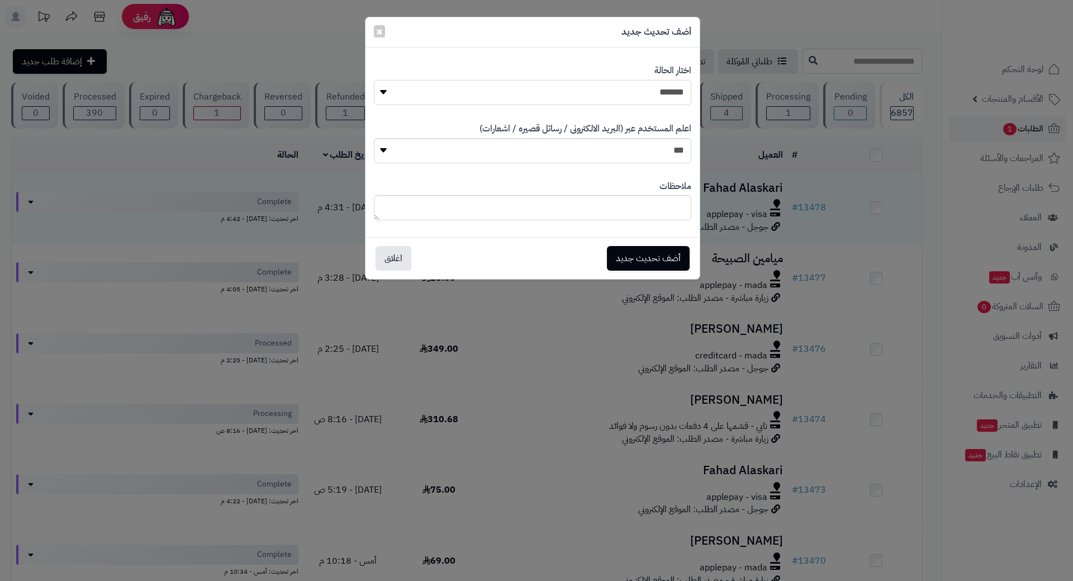
click at [497, 98] on select "**********" at bounding box center [532, 92] width 317 height 25
select select "*"
click at [374, 80] on select "**********" at bounding box center [532, 92] width 317 height 25
click at [640, 248] on button "أضف تحديث جديد" at bounding box center [648, 257] width 83 height 25
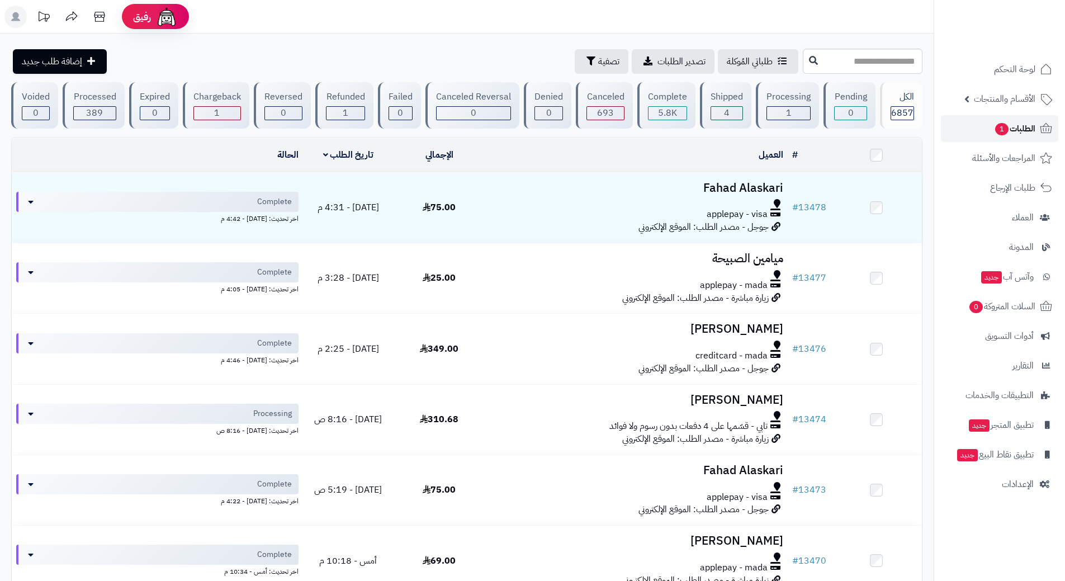
click at [998, 123] on span "1" at bounding box center [1001, 129] width 13 height 12
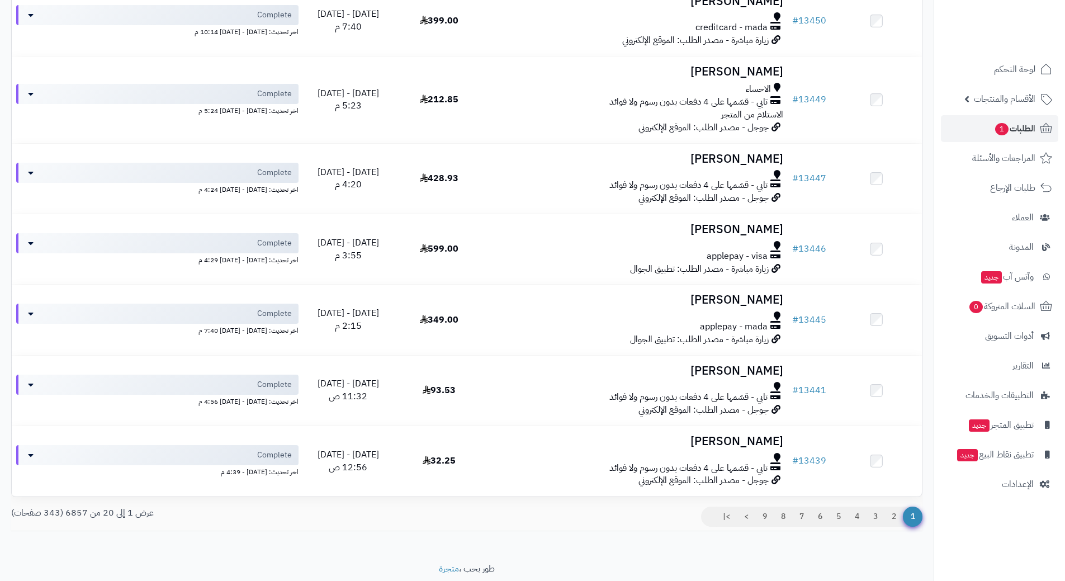
scroll to position [1190, 0]
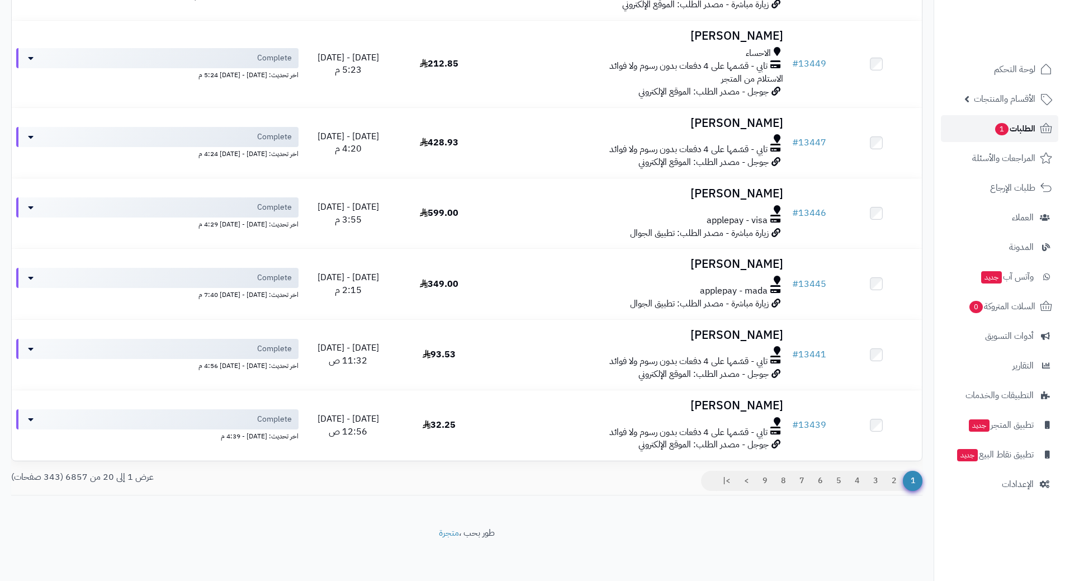
click at [995, 126] on span "1" at bounding box center [1001, 129] width 13 height 12
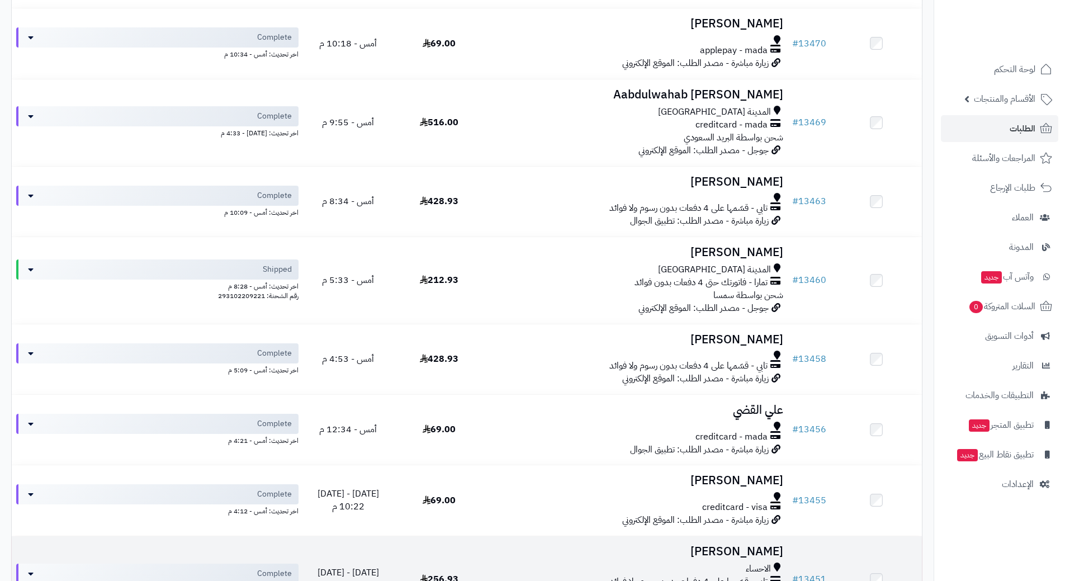
scroll to position [503, 0]
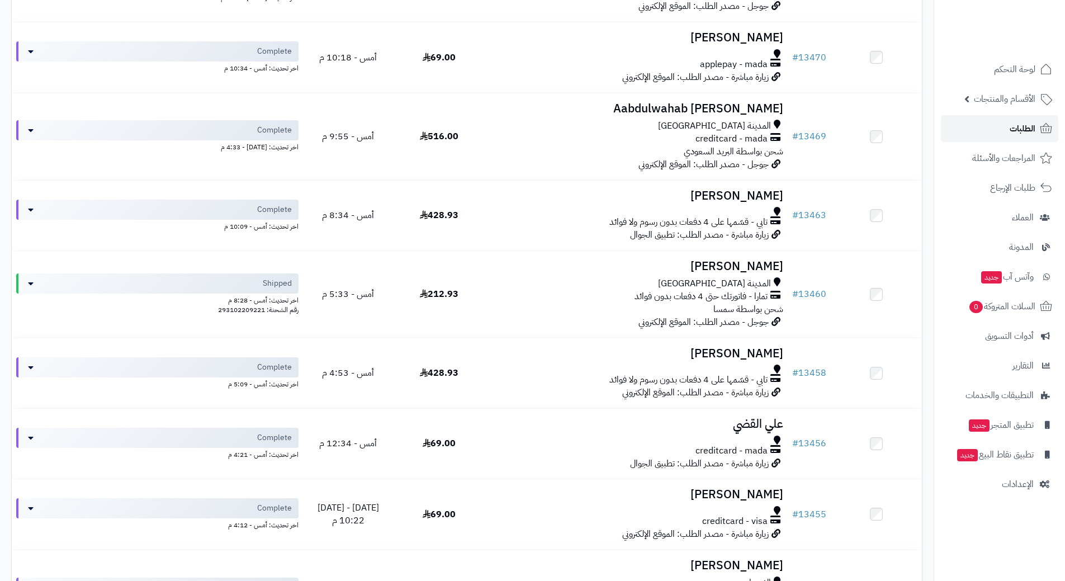
click at [1012, 134] on span "الطلبات" at bounding box center [1022, 129] width 26 height 16
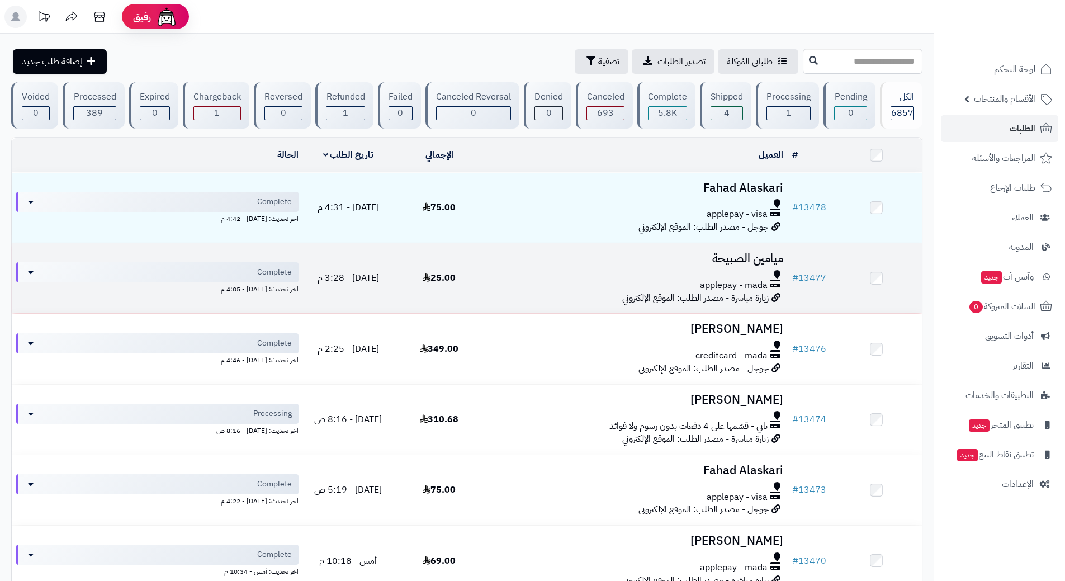
click at [733, 252] on h3 "ميامين الصبيحة" at bounding box center [636, 258] width 294 height 13
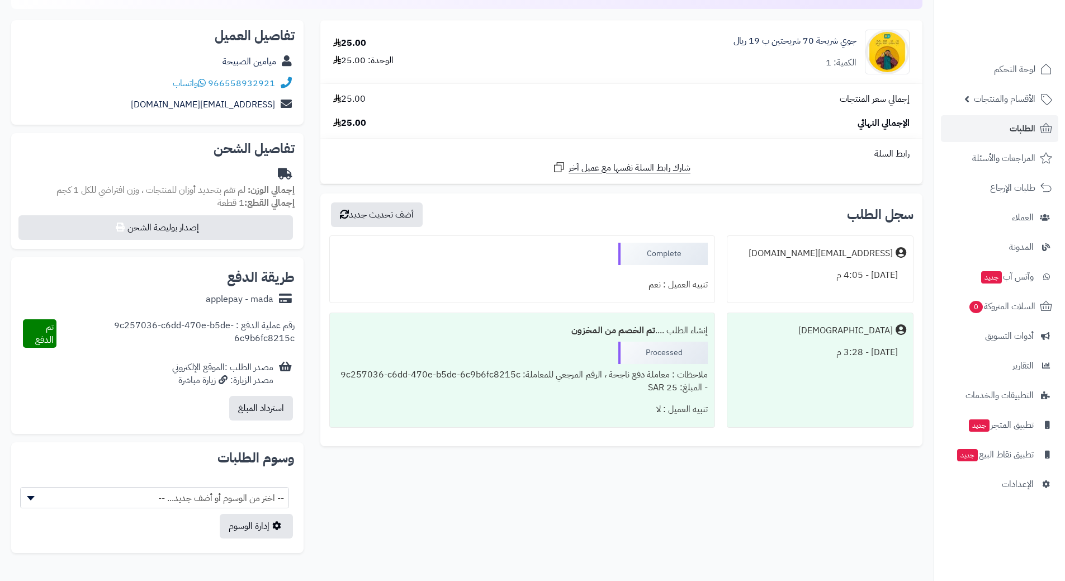
scroll to position [43, 0]
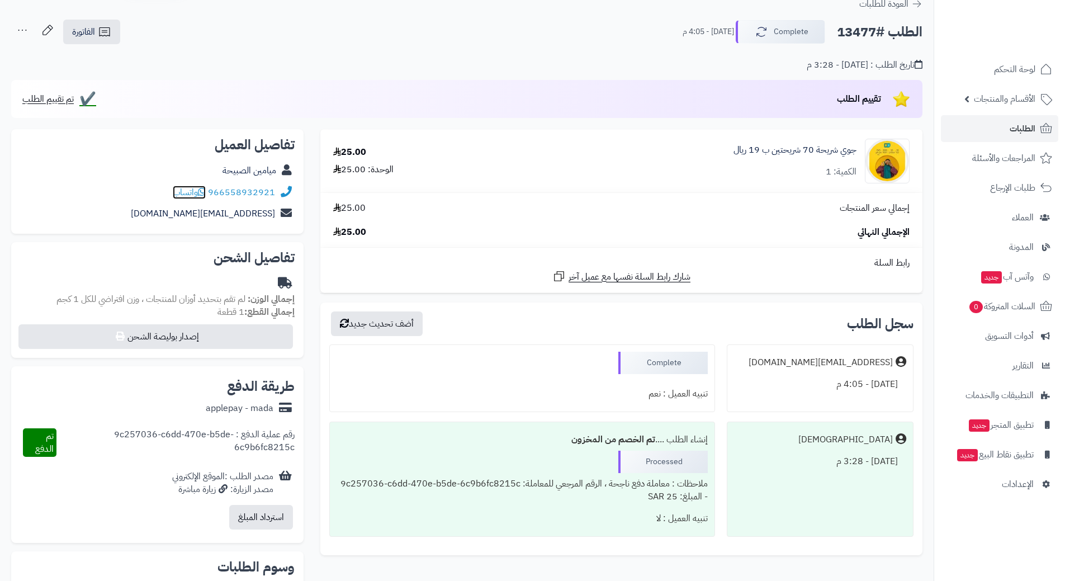
click at [203, 189] on icon at bounding box center [202, 191] width 8 height 9
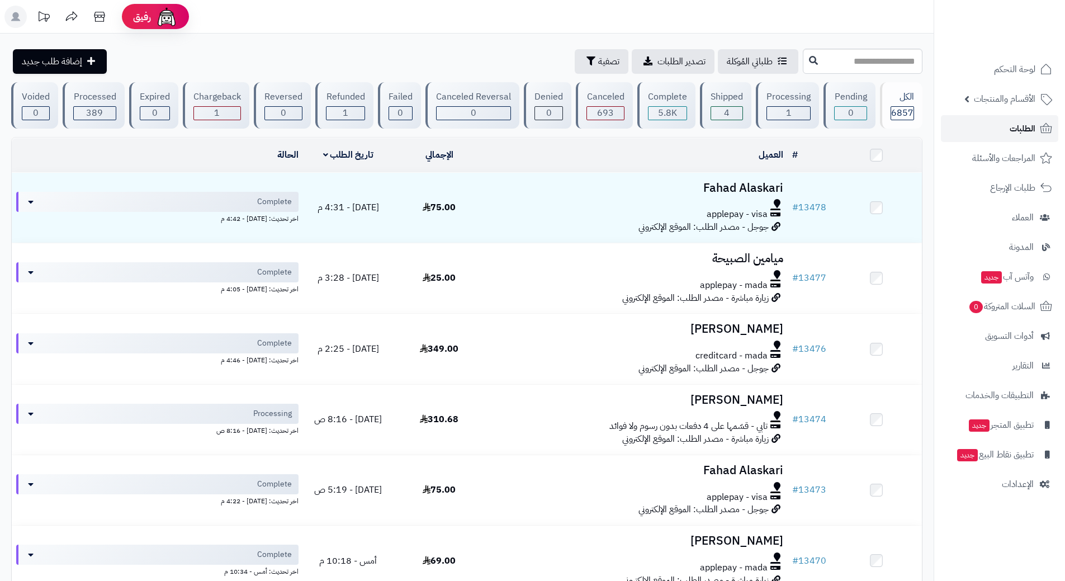
click at [993, 126] on link "الطلبات" at bounding box center [999, 128] width 117 height 27
click at [965, 131] on link "الطلبات" at bounding box center [999, 128] width 117 height 27
click at [976, 121] on link "الطلبات" at bounding box center [999, 128] width 117 height 27
click at [997, 126] on link "الطلبات" at bounding box center [999, 128] width 117 height 27
drag, startPoint x: 0, startPoint y: 0, endPoint x: 999, endPoint y: 124, distance: 1006.3
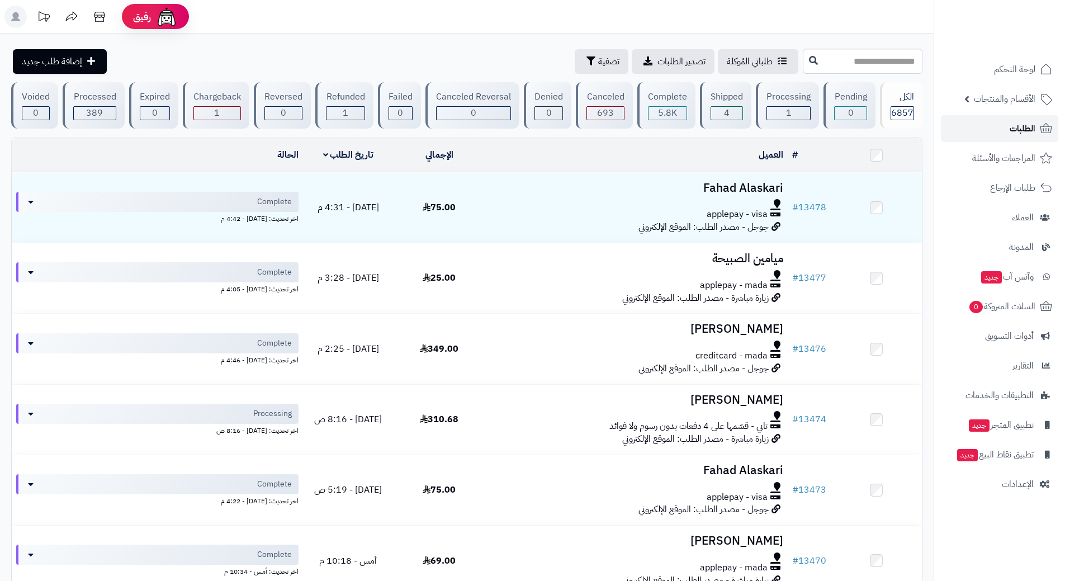
click at [999, 124] on link "الطلبات" at bounding box center [999, 128] width 117 height 27
click at [965, 131] on link "الطلبات" at bounding box center [999, 128] width 117 height 27
